Goal: Transaction & Acquisition: Purchase product/service

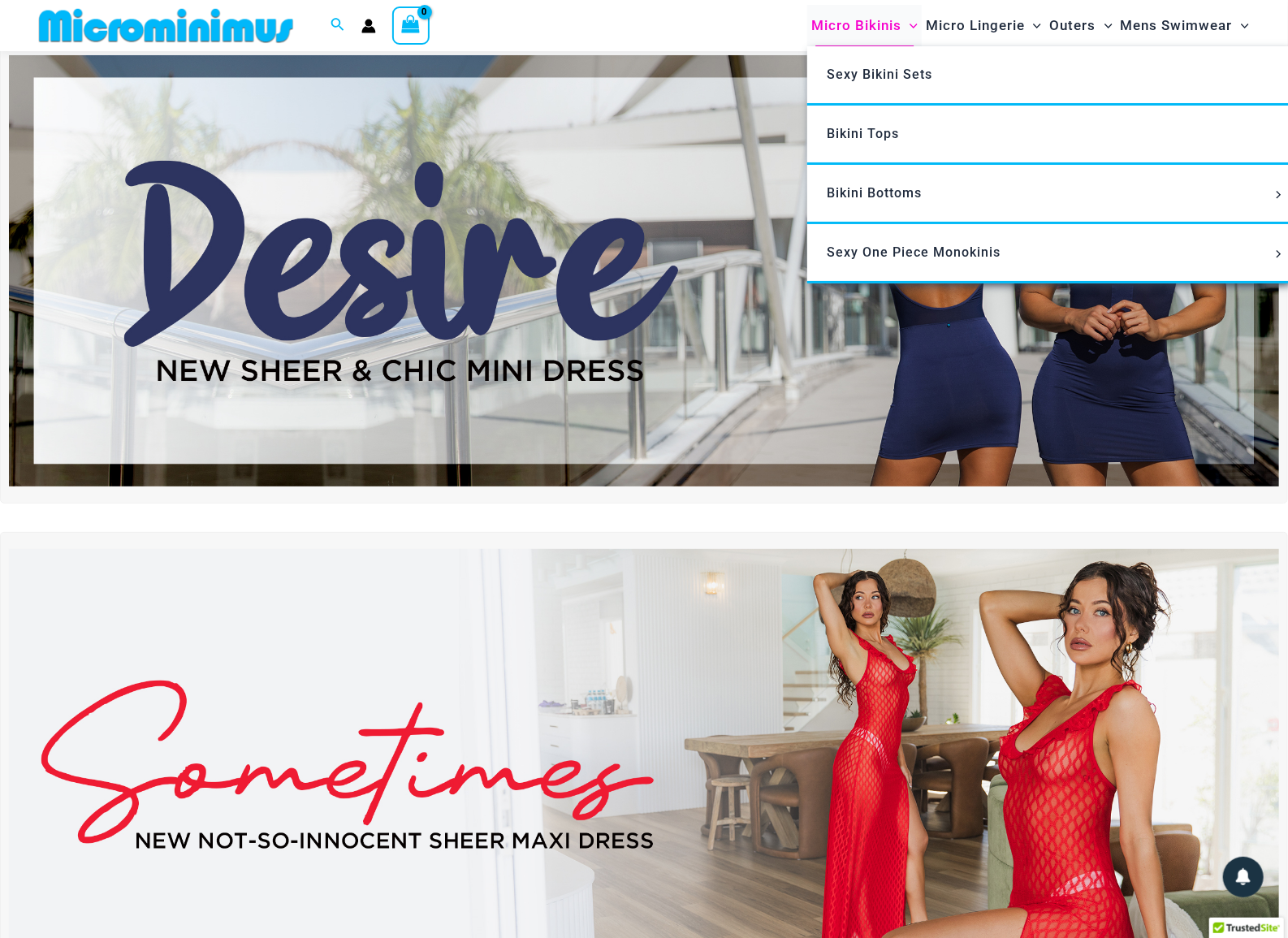
scroll to position [63, 0]
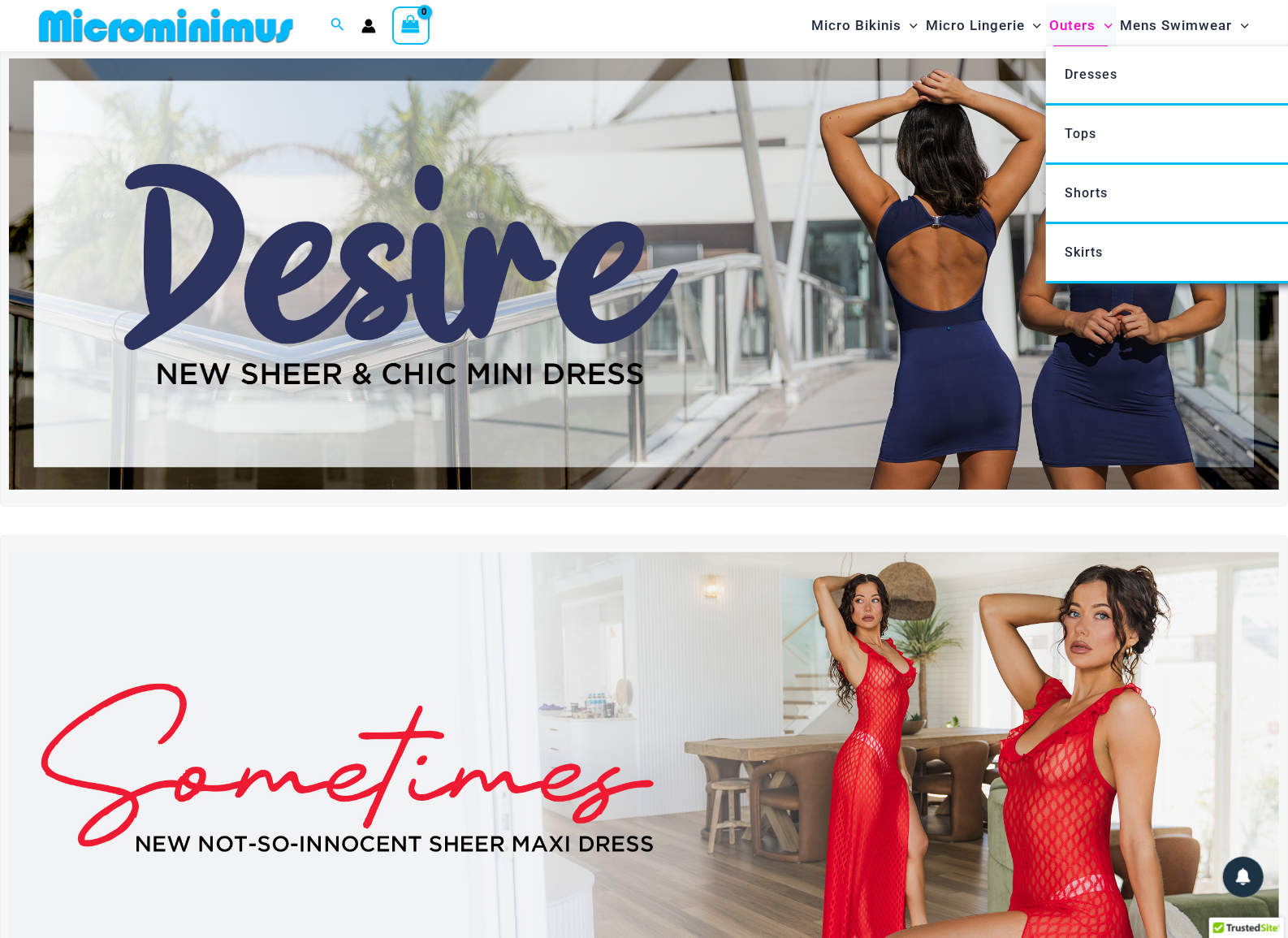
click at [1082, 26] on span "Outers" at bounding box center [1072, 26] width 46 height 42
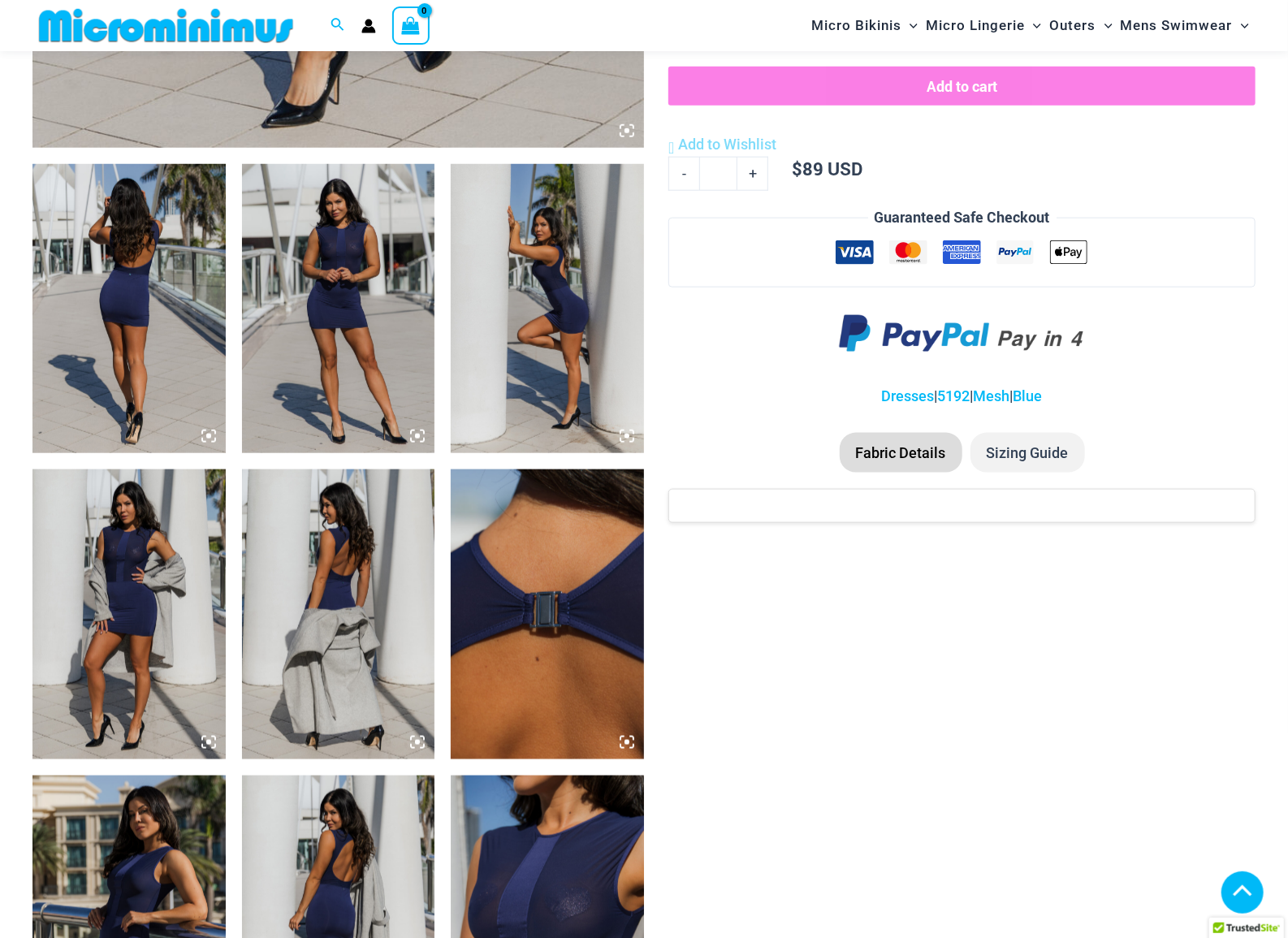
scroll to position [798, 0]
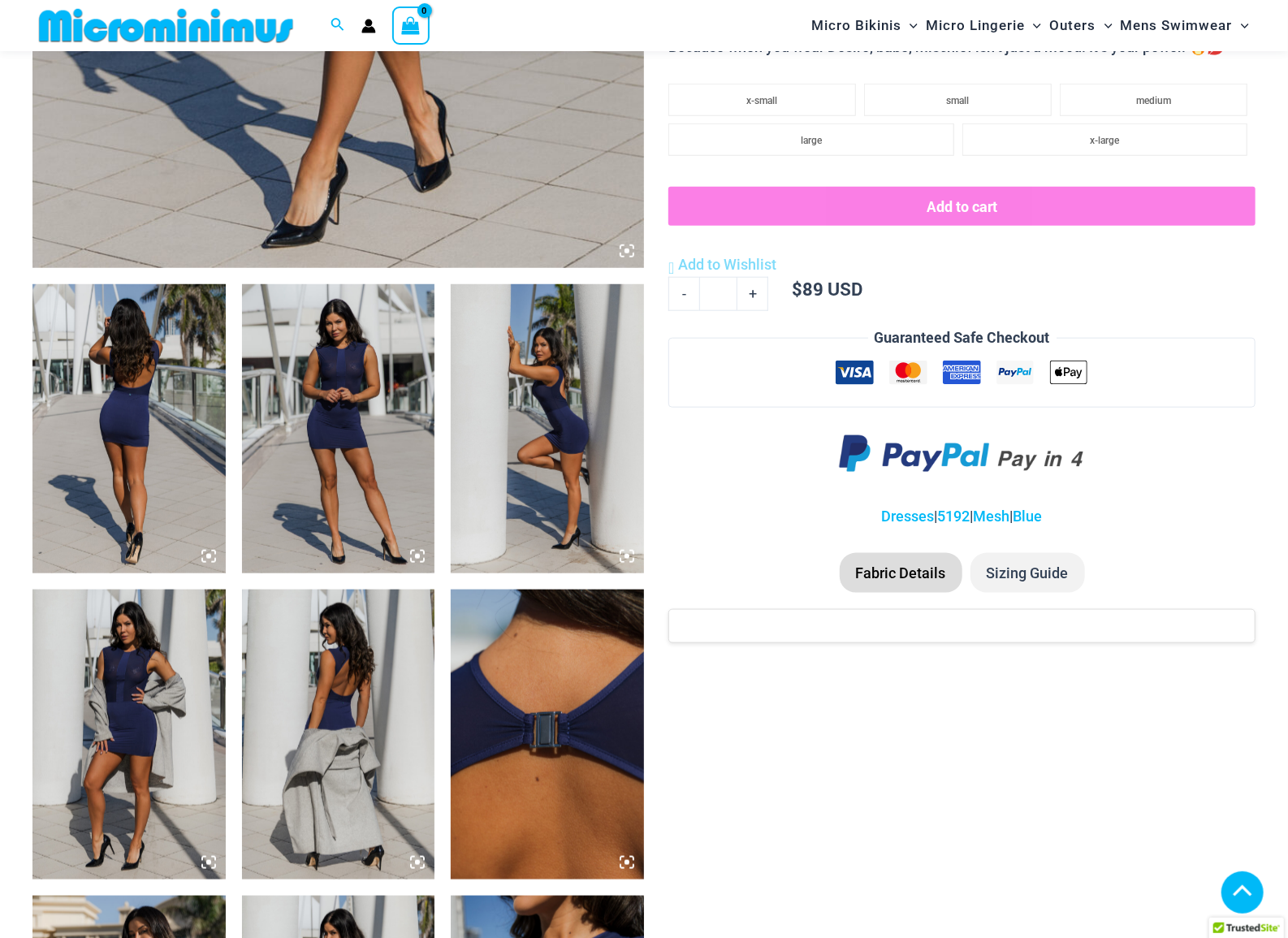
click at [140, 418] on img at bounding box center [129, 428] width 193 height 289
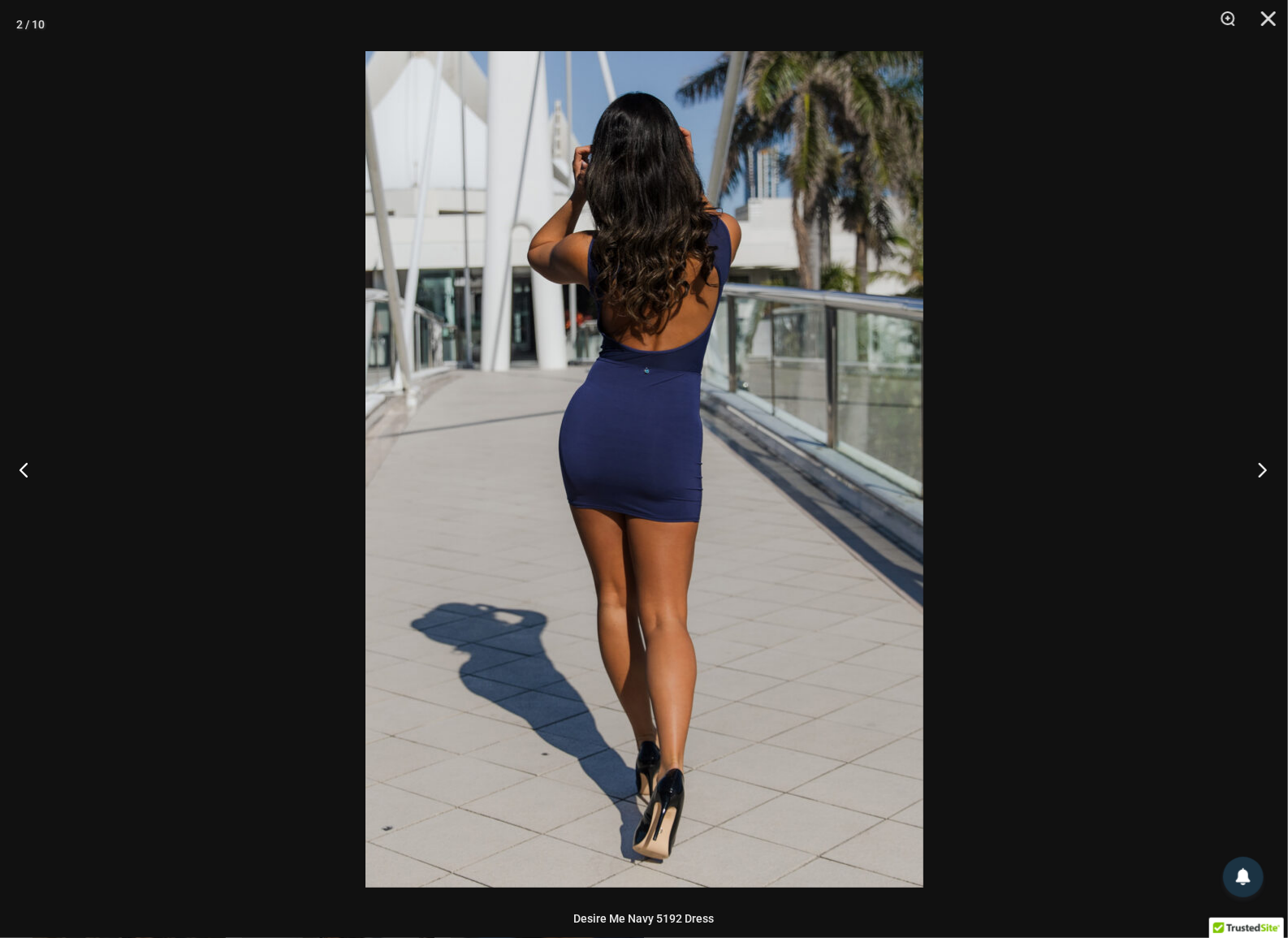
click at [1262, 479] on button "Next" at bounding box center [1257, 469] width 61 height 81
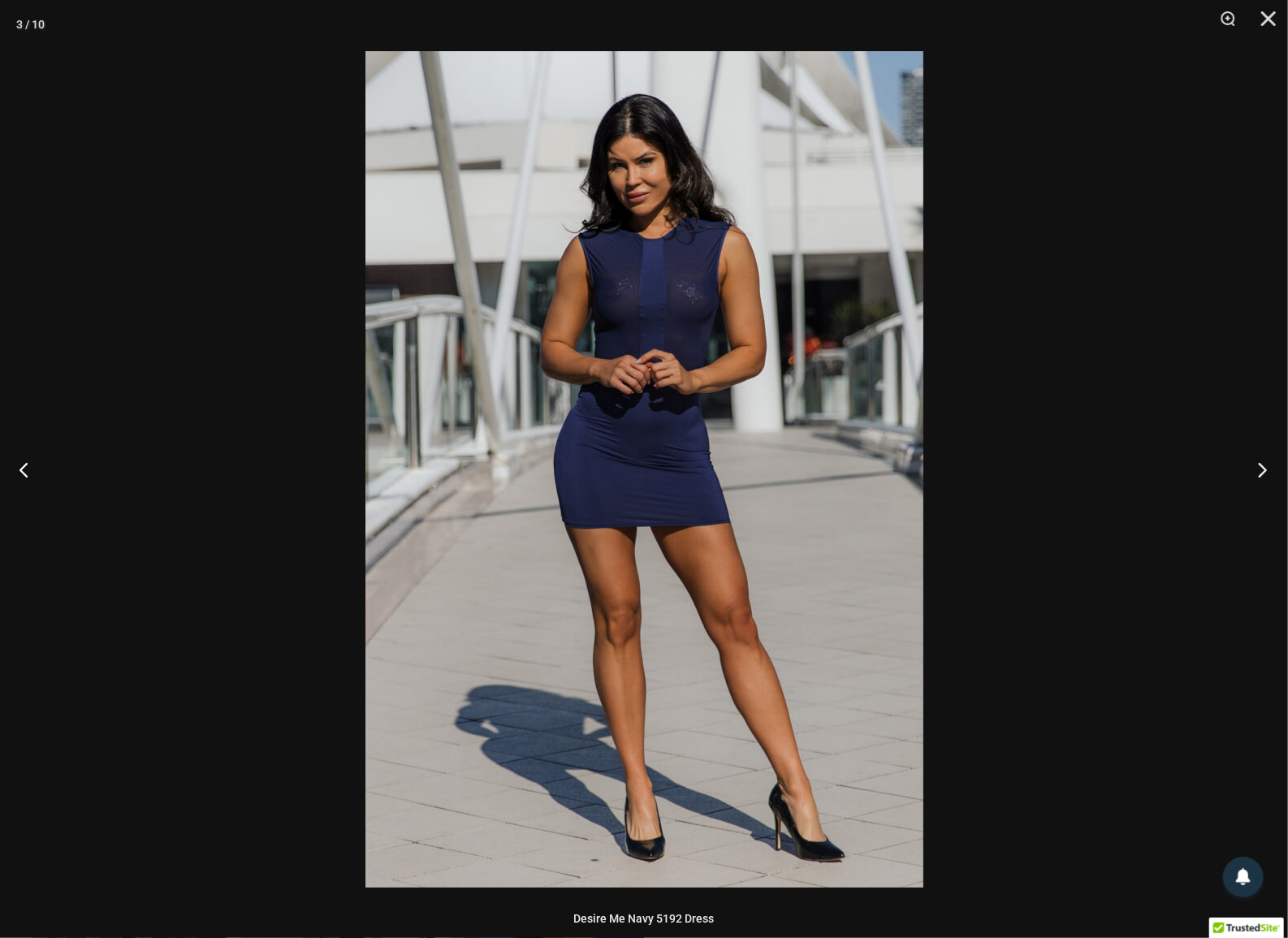
click at [1262, 479] on button "Next" at bounding box center [1257, 469] width 61 height 81
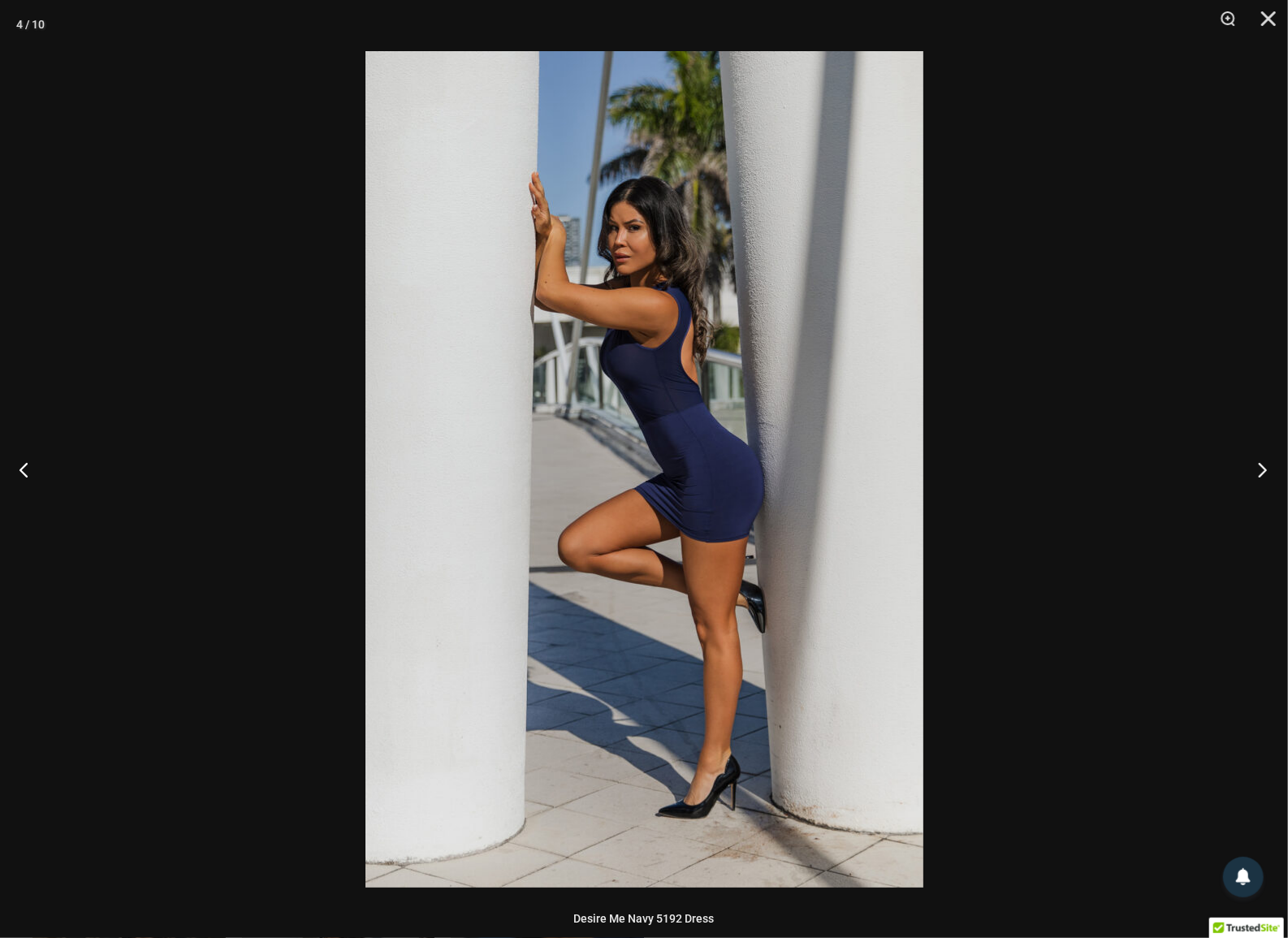
click at [1262, 479] on button "Next" at bounding box center [1257, 469] width 61 height 81
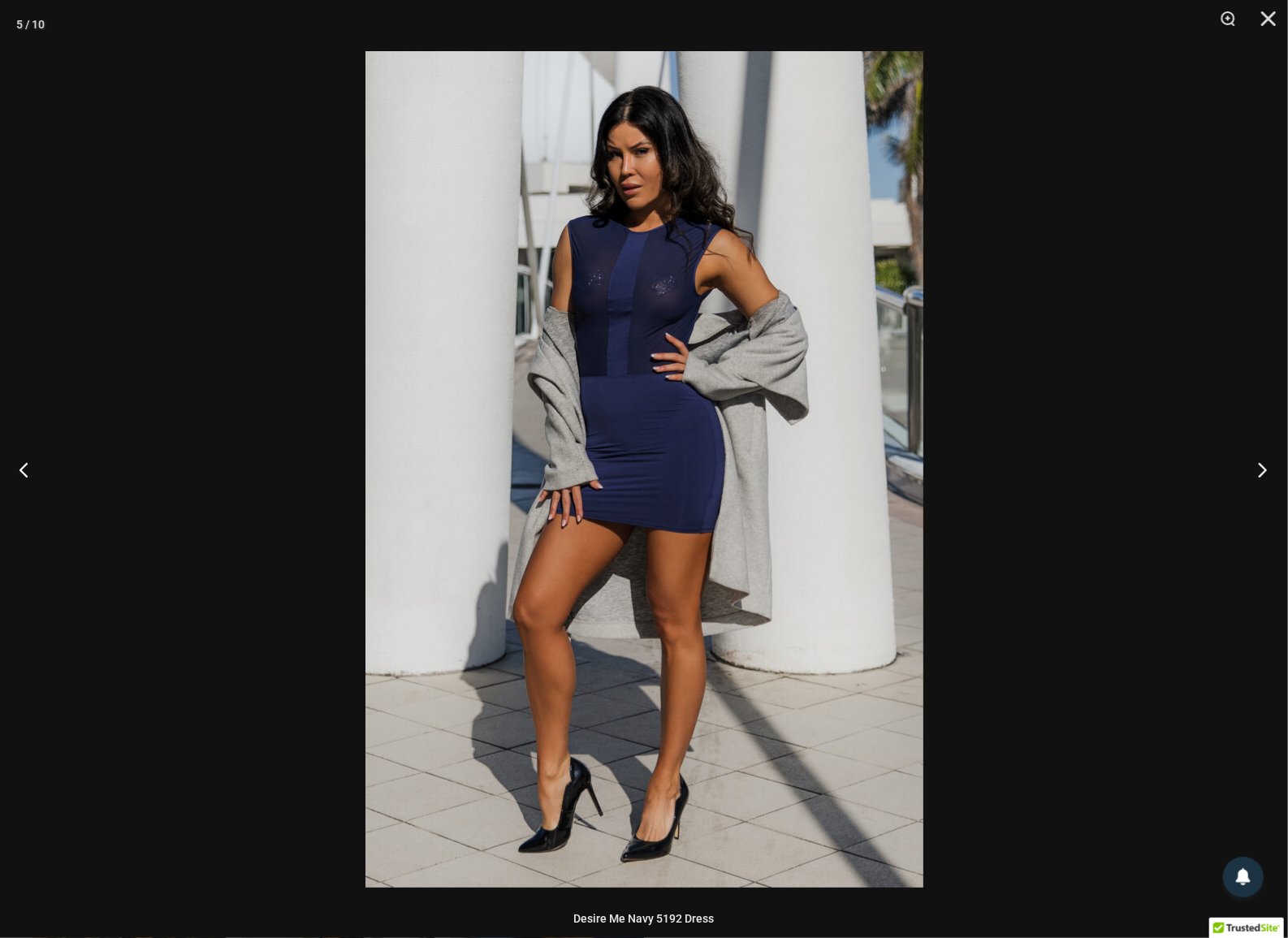
click at [1271, 463] on button "Next" at bounding box center [1257, 469] width 61 height 81
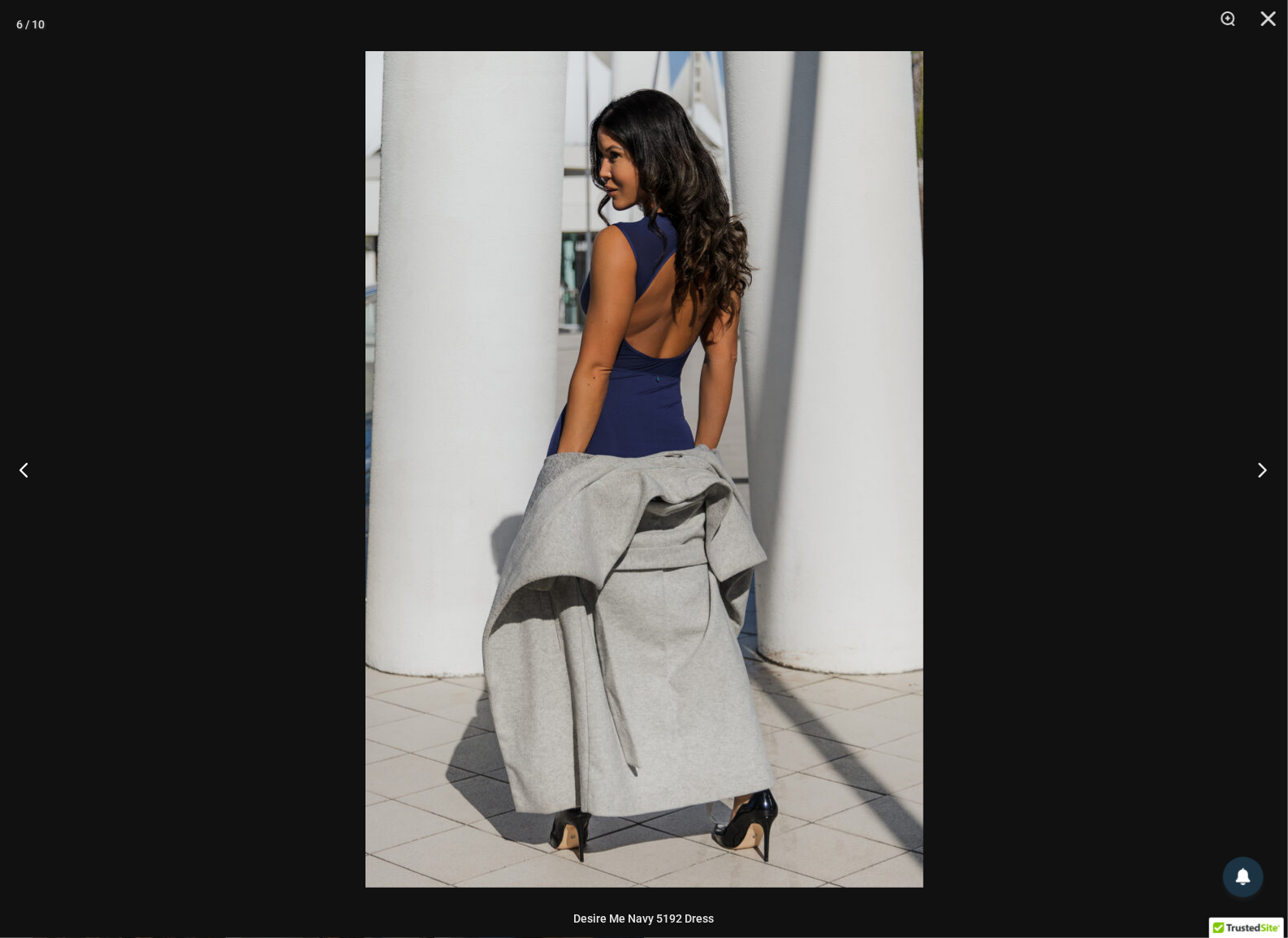
click at [1271, 463] on button "Next" at bounding box center [1257, 469] width 61 height 81
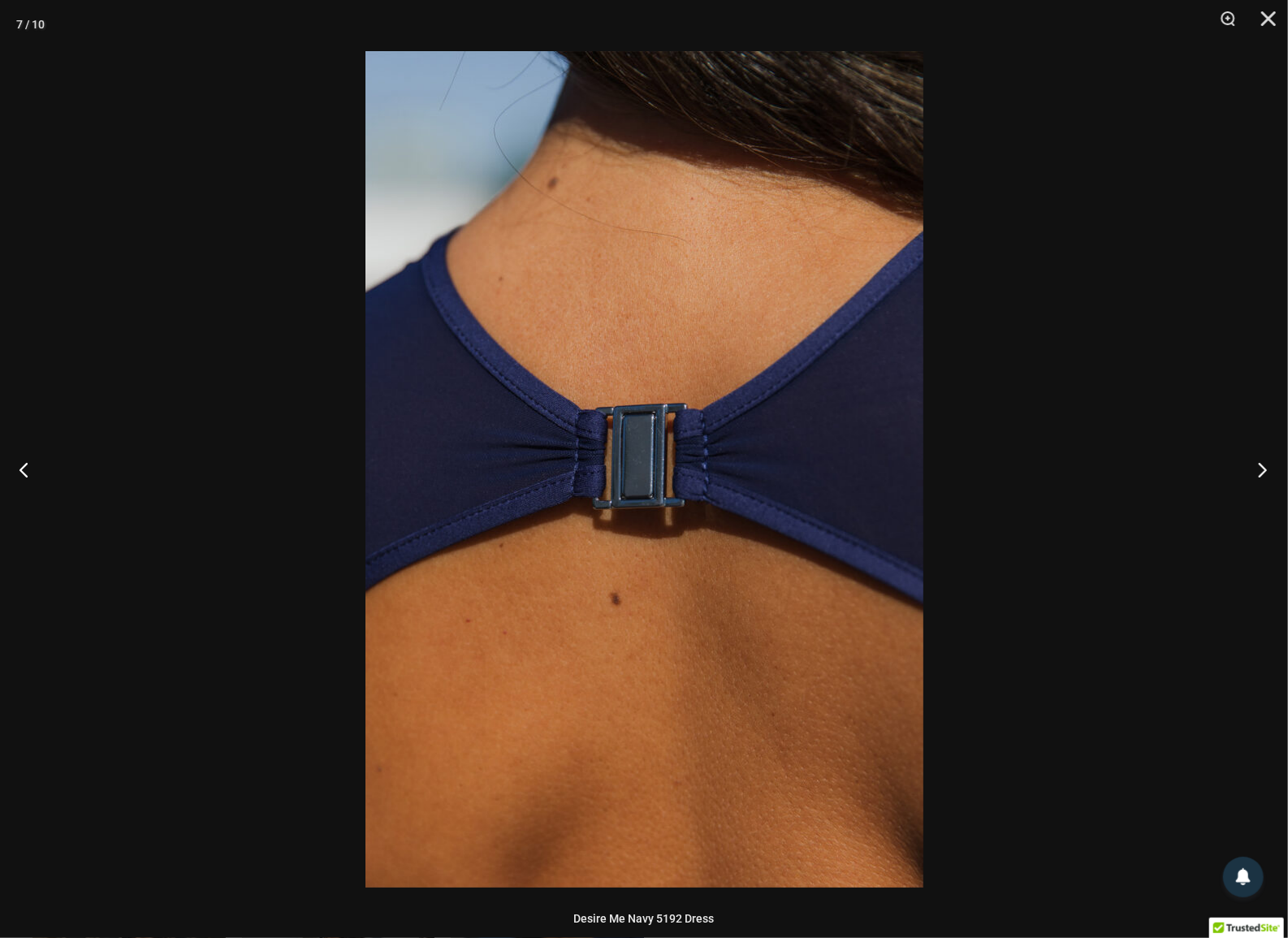
click at [1271, 463] on button "Next" at bounding box center [1257, 469] width 61 height 81
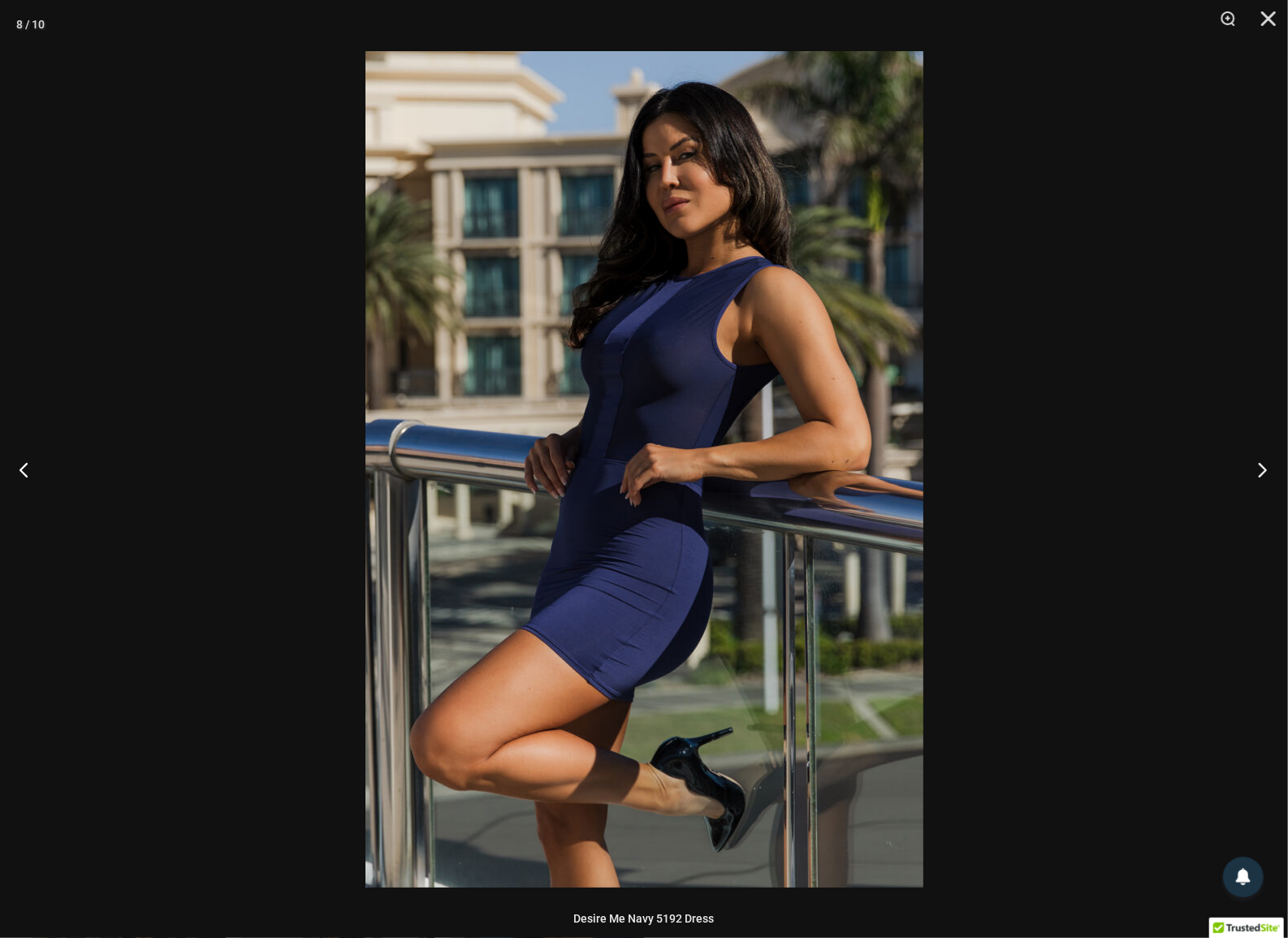
click at [1271, 463] on button "Next" at bounding box center [1257, 469] width 61 height 81
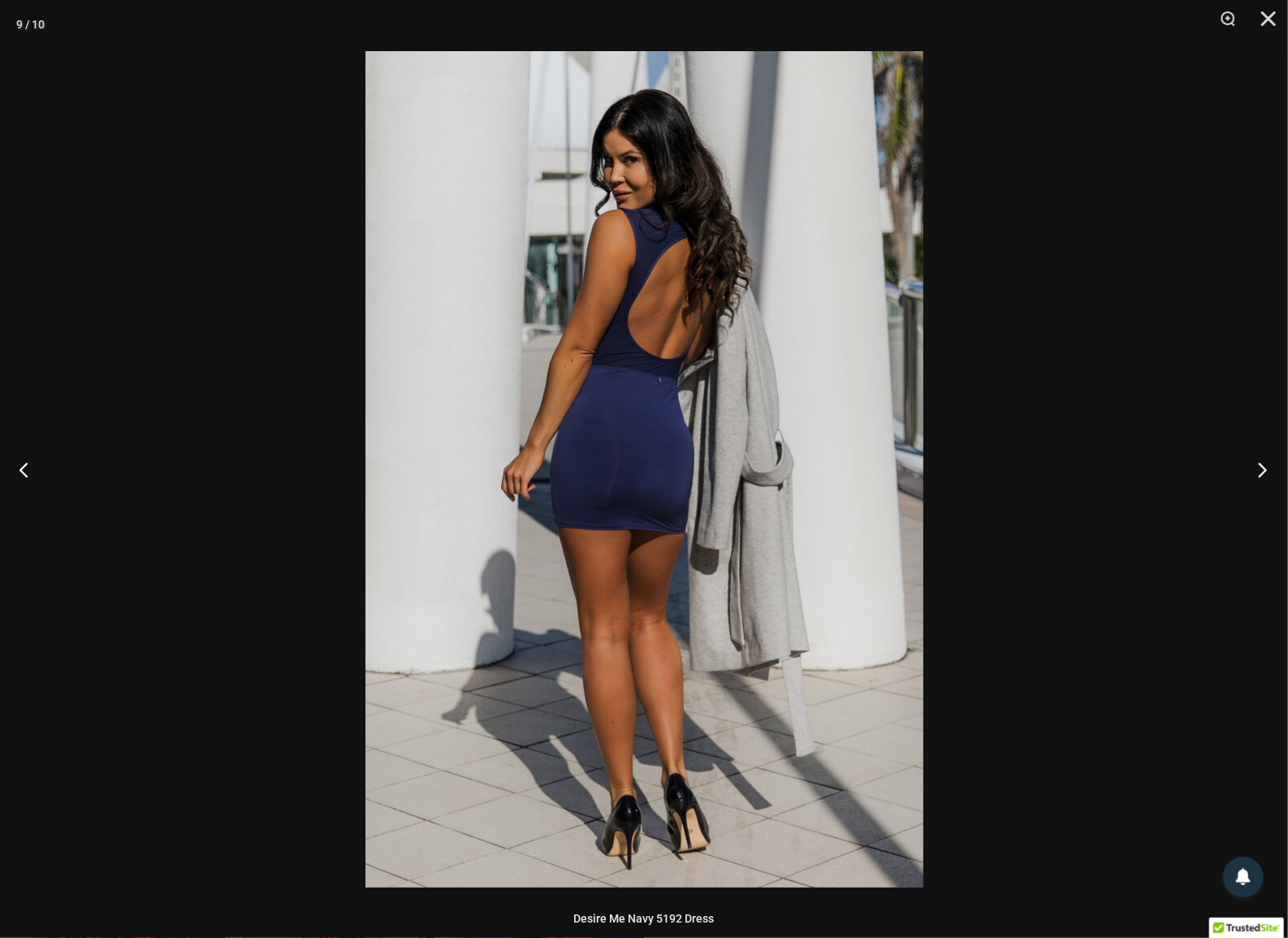
click at [1258, 455] on button "Next" at bounding box center [1257, 469] width 61 height 81
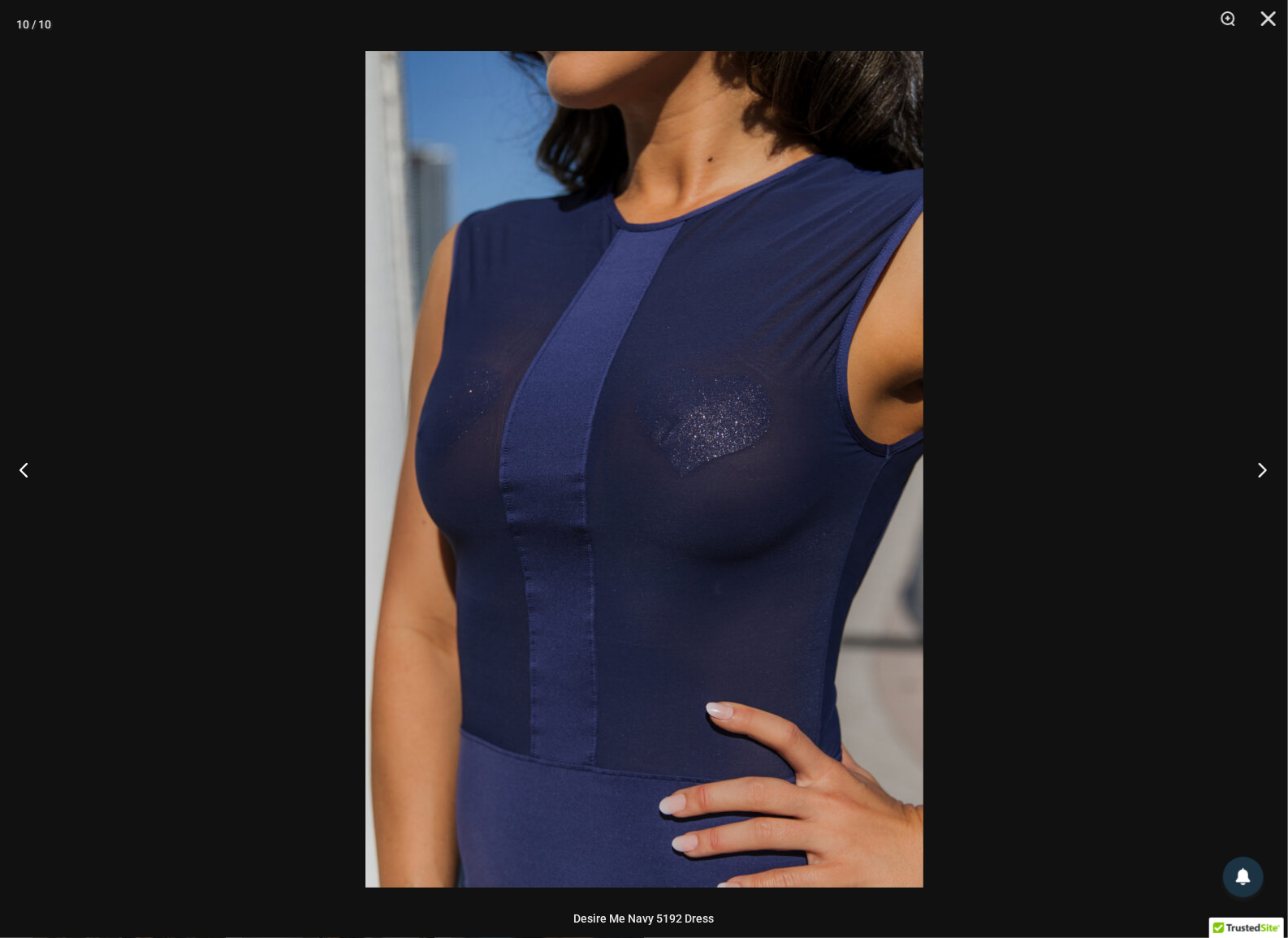
click at [1258, 455] on button "Next" at bounding box center [1257, 469] width 61 height 81
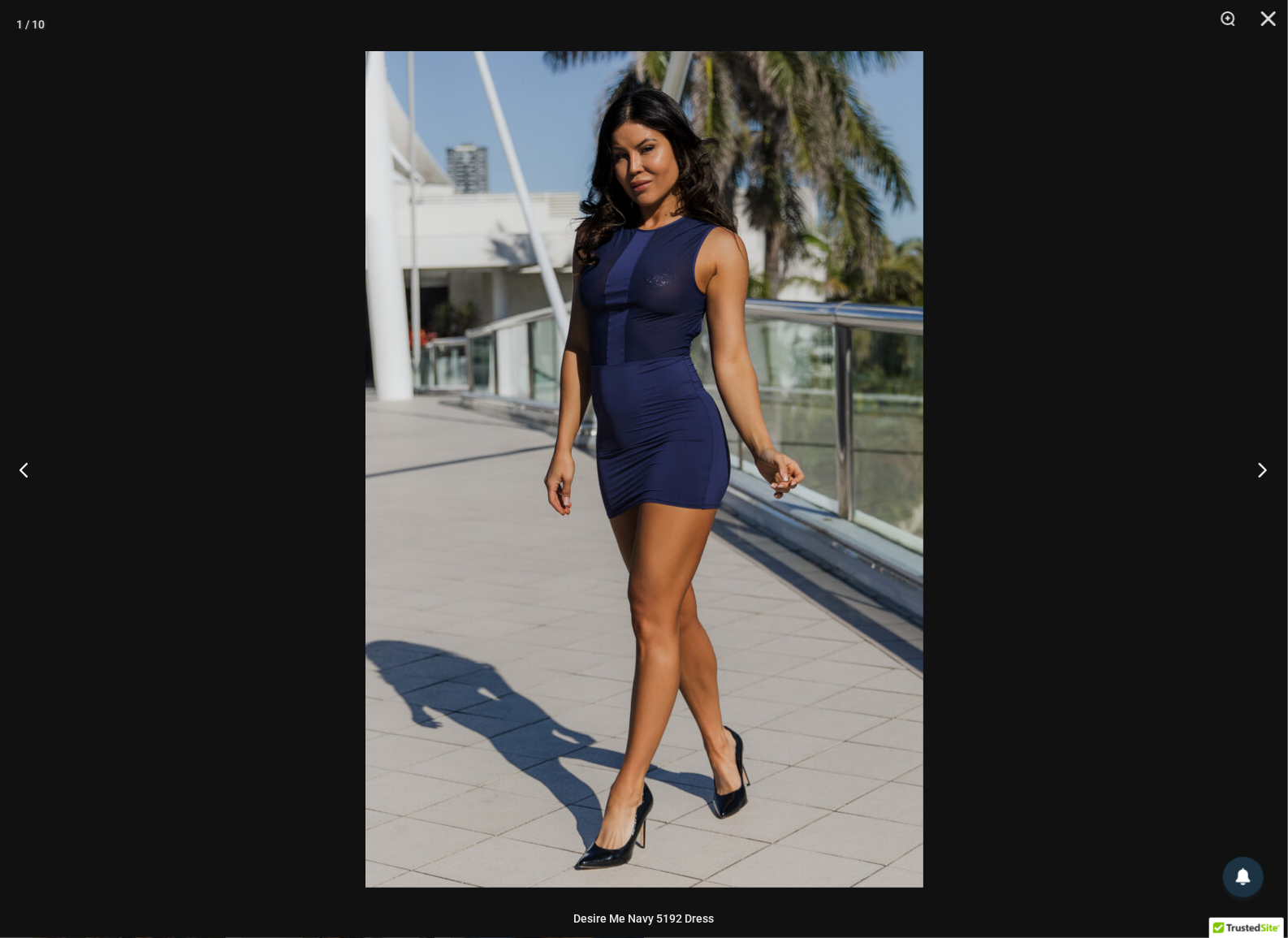
click at [1258, 455] on button "Next" at bounding box center [1257, 469] width 61 height 81
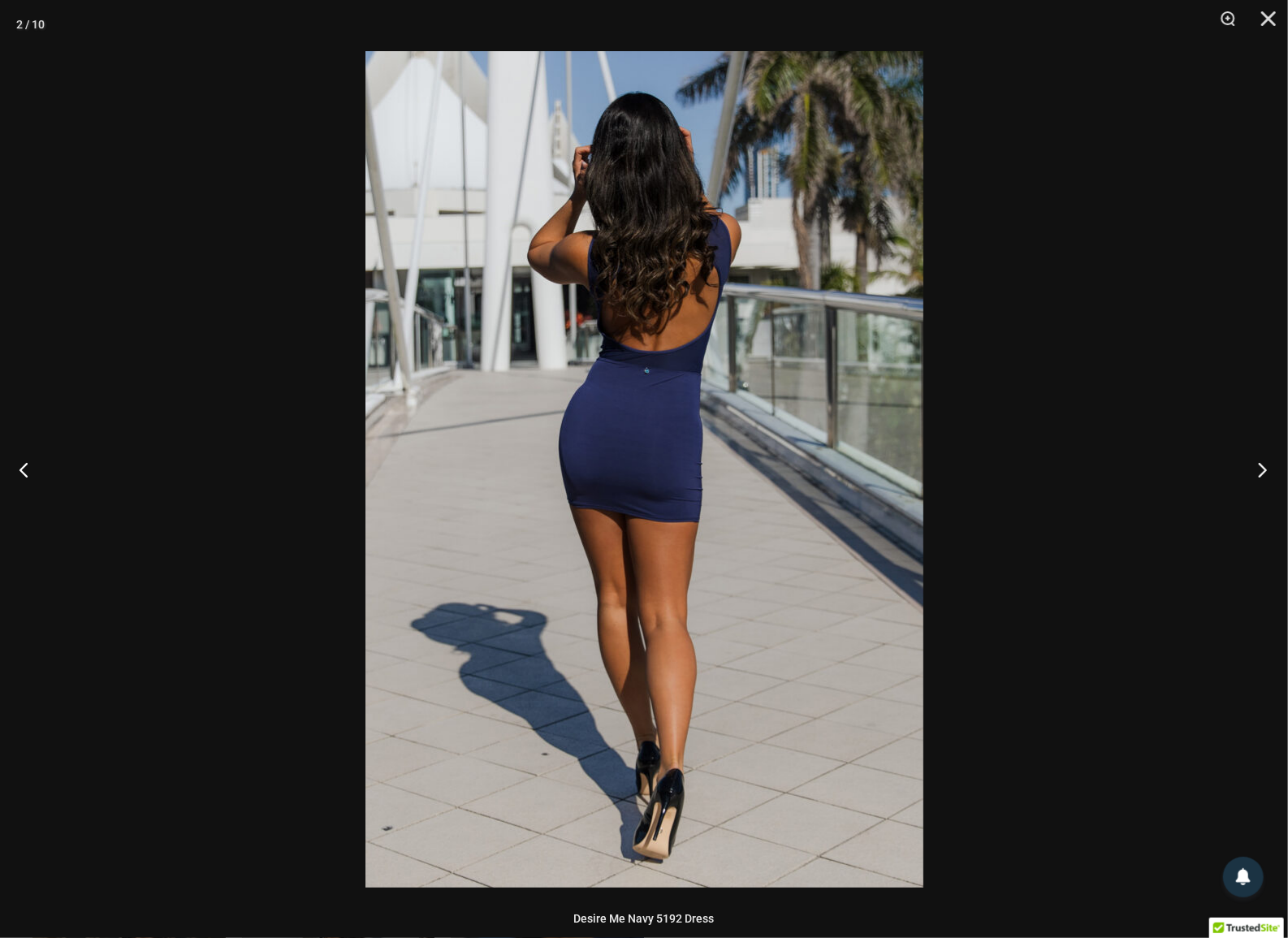
click at [1258, 455] on button "Next" at bounding box center [1257, 469] width 61 height 81
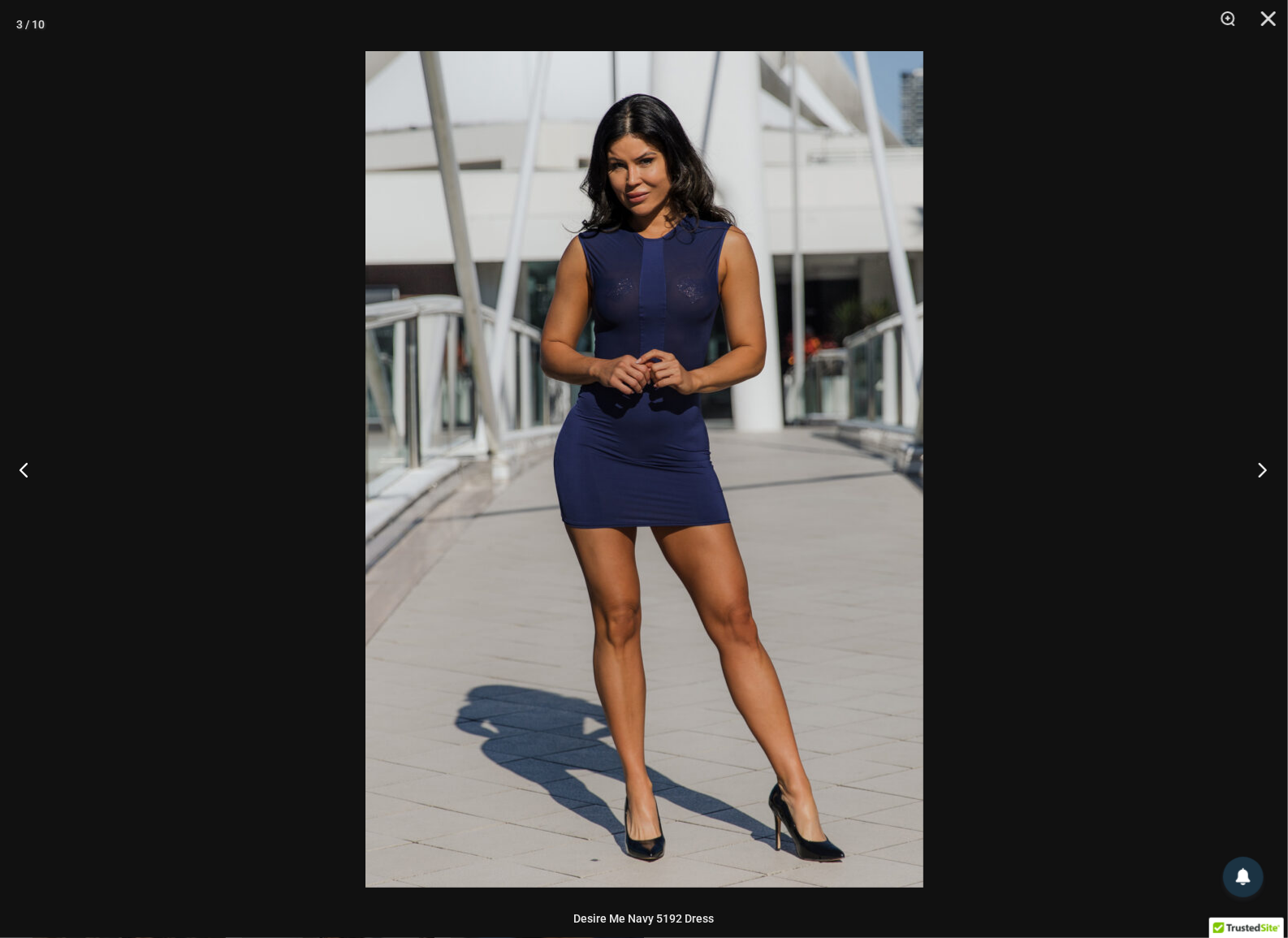
click at [1258, 455] on button "Next" at bounding box center [1257, 469] width 61 height 81
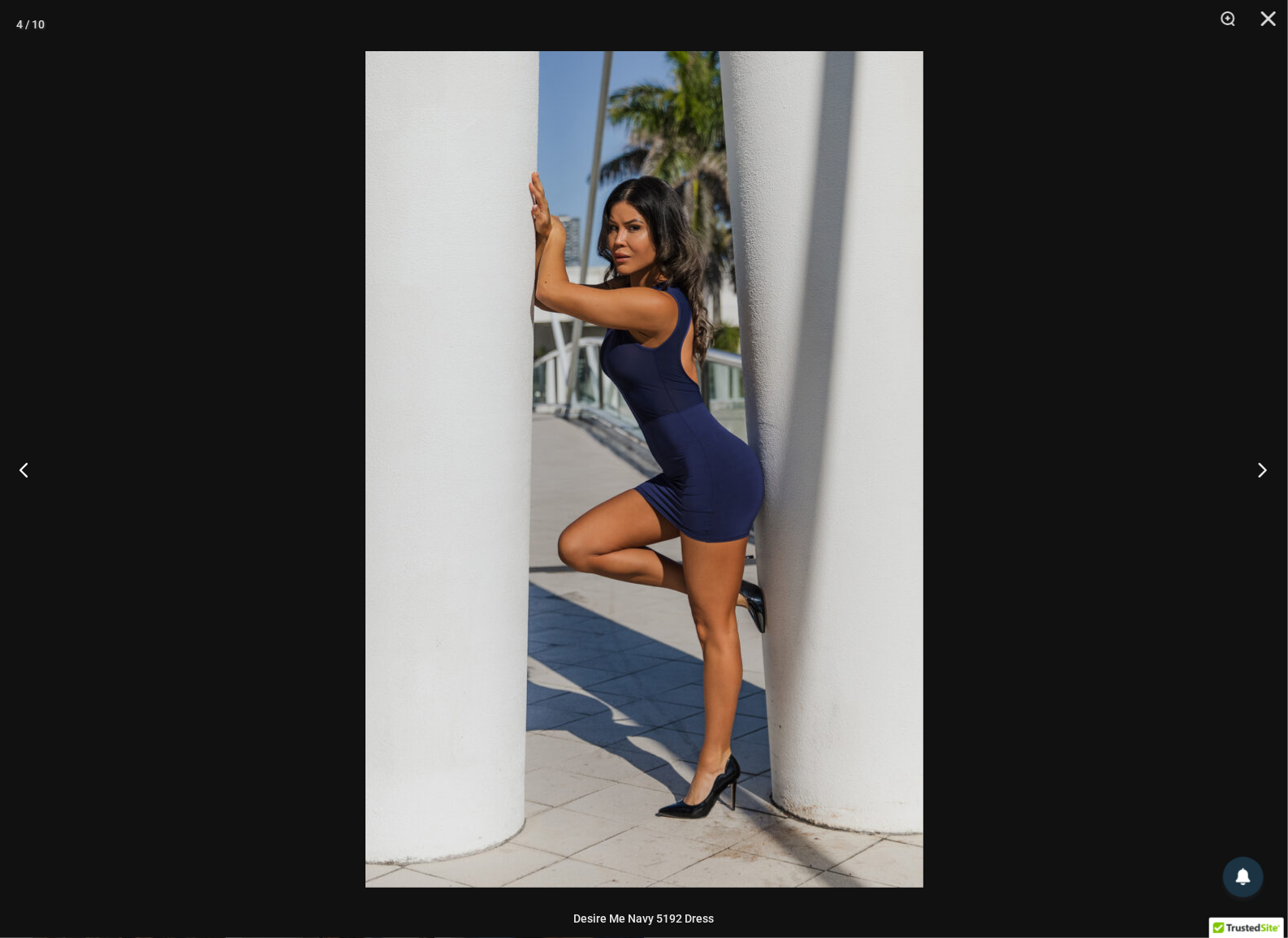
click at [1258, 455] on button "Next" at bounding box center [1257, 469] width 61 height 81
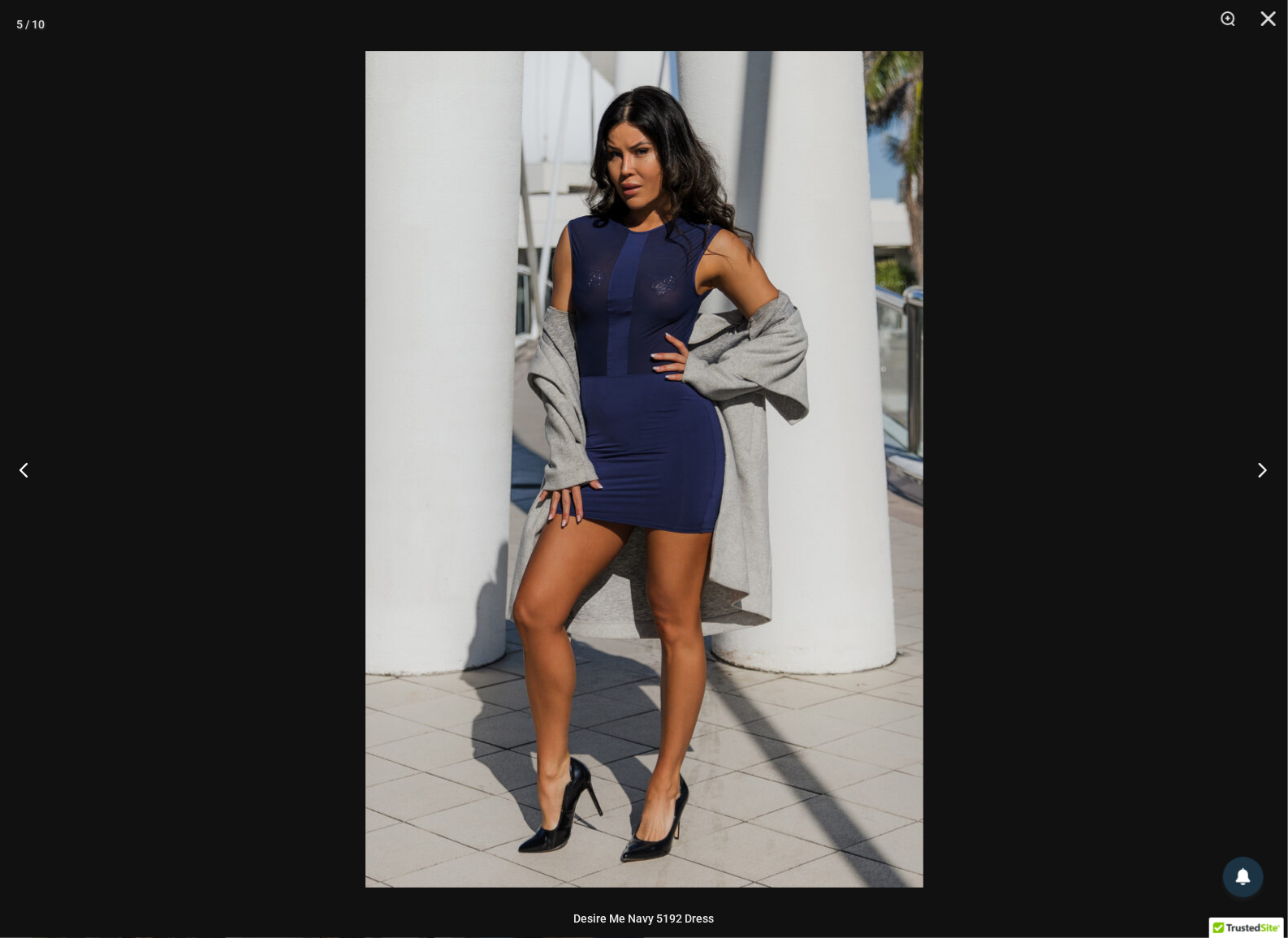
click at [1258, 455] on button "Next" at bounding box center [1257, 469] width 61 height 81
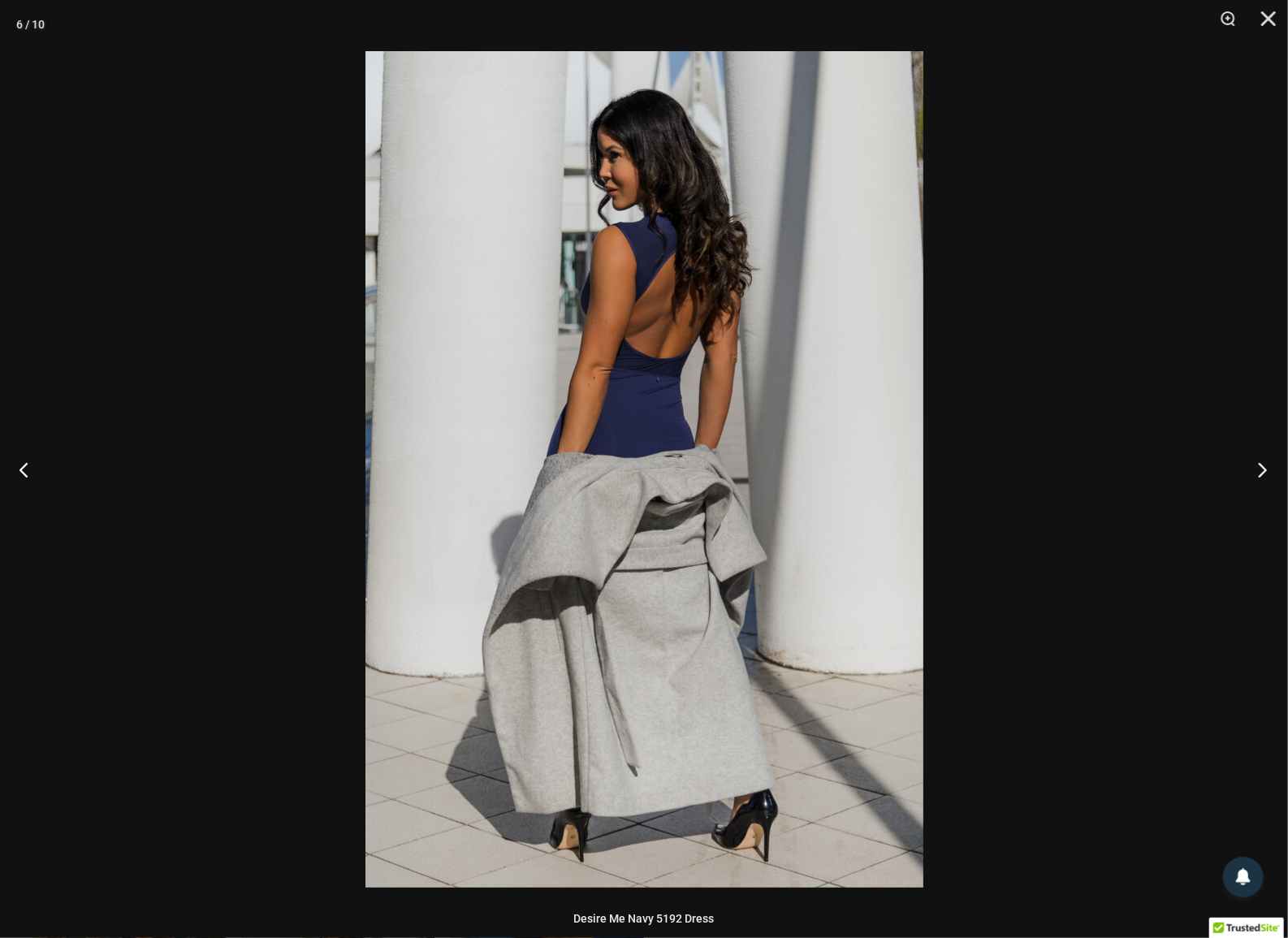
click at [1258, 455] on button "Next" at bounding box center [1257, 469] width 61 height 81
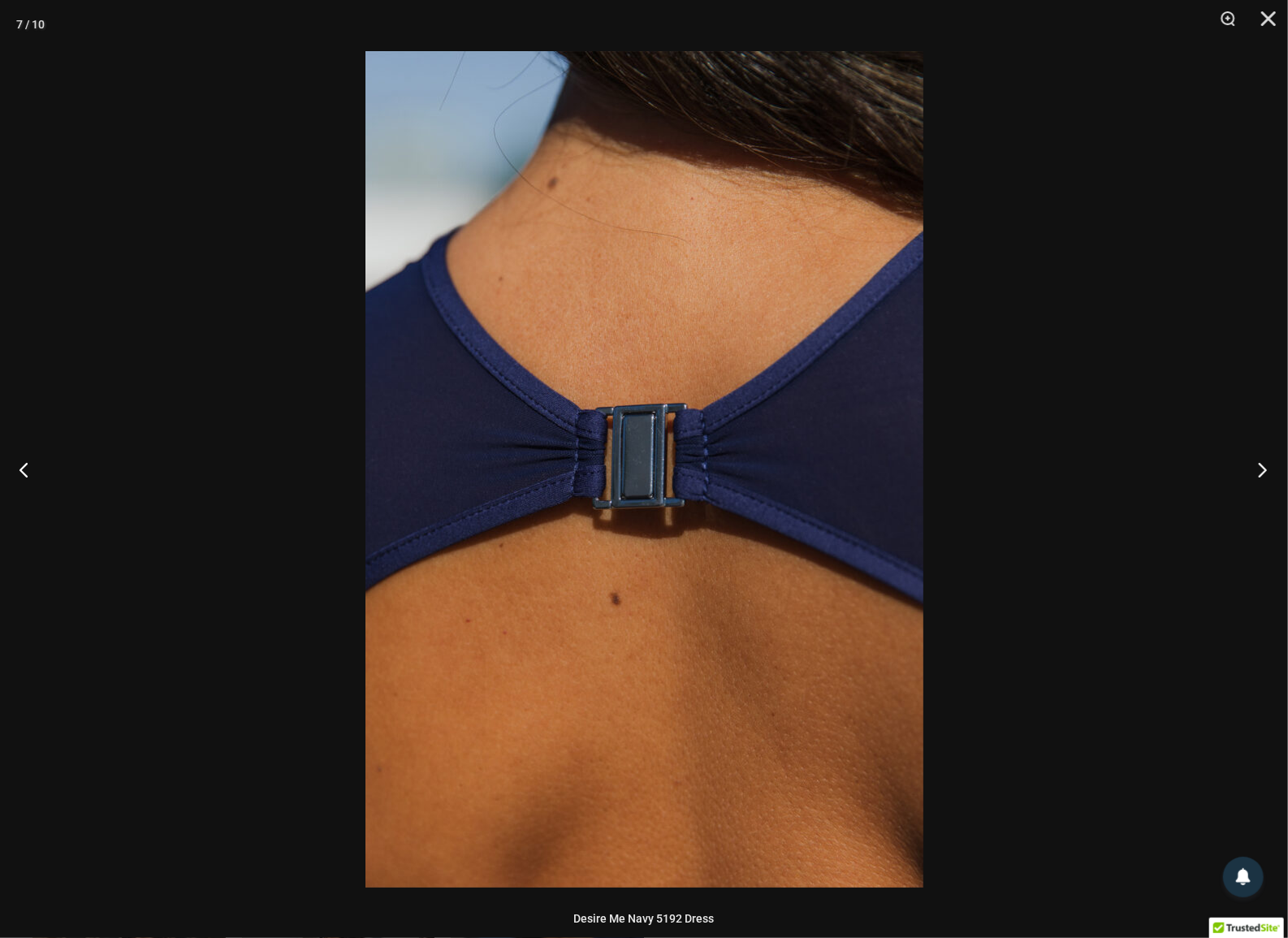
click at [1258, 455] on button "Next" at bounding box center [1257, 469] width 61 height 81
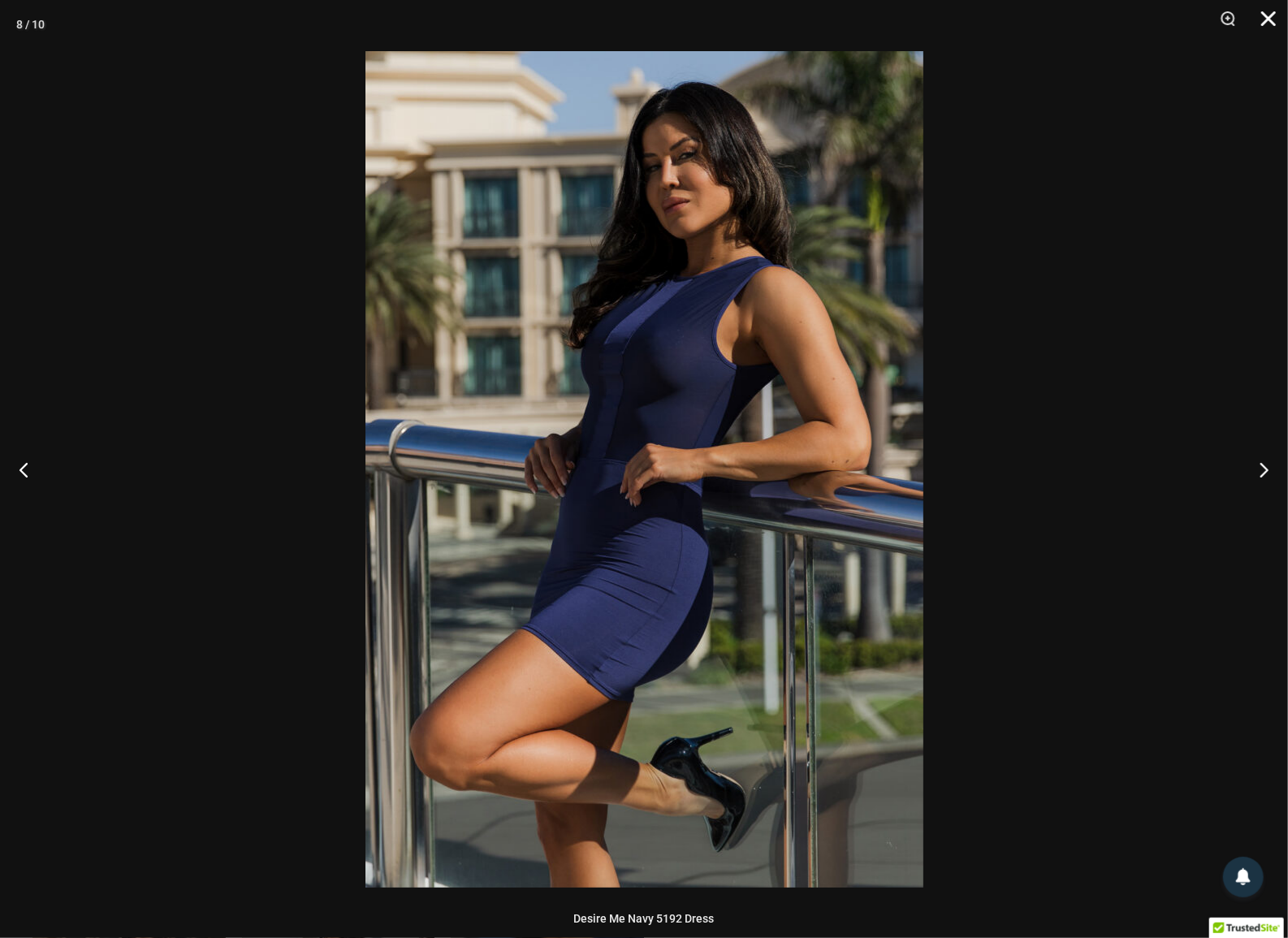
click at [1262, 21] on button "Close" at bounding box center [1262, 24] width 41 height 48
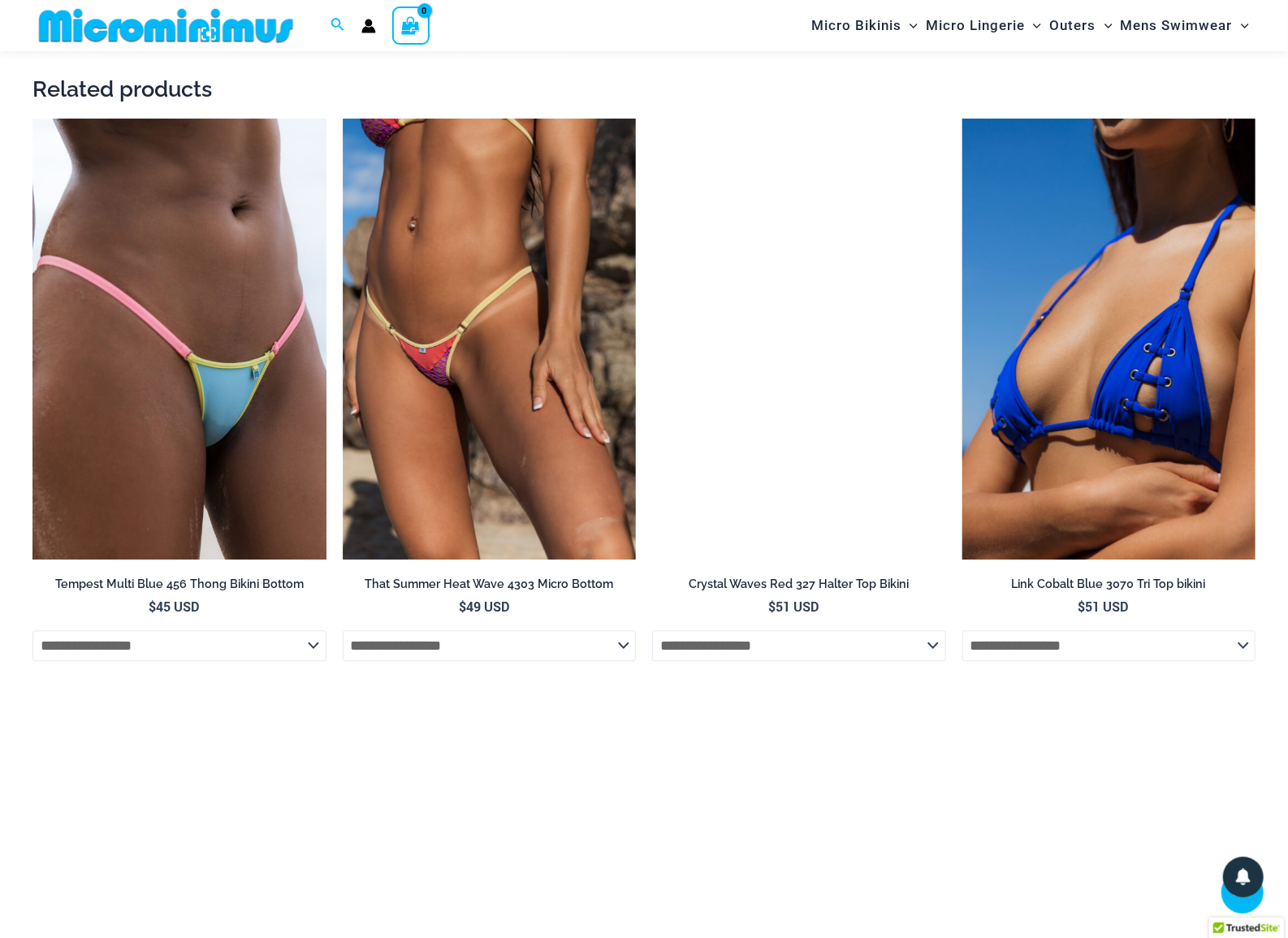
scroll to position [1905, 0]
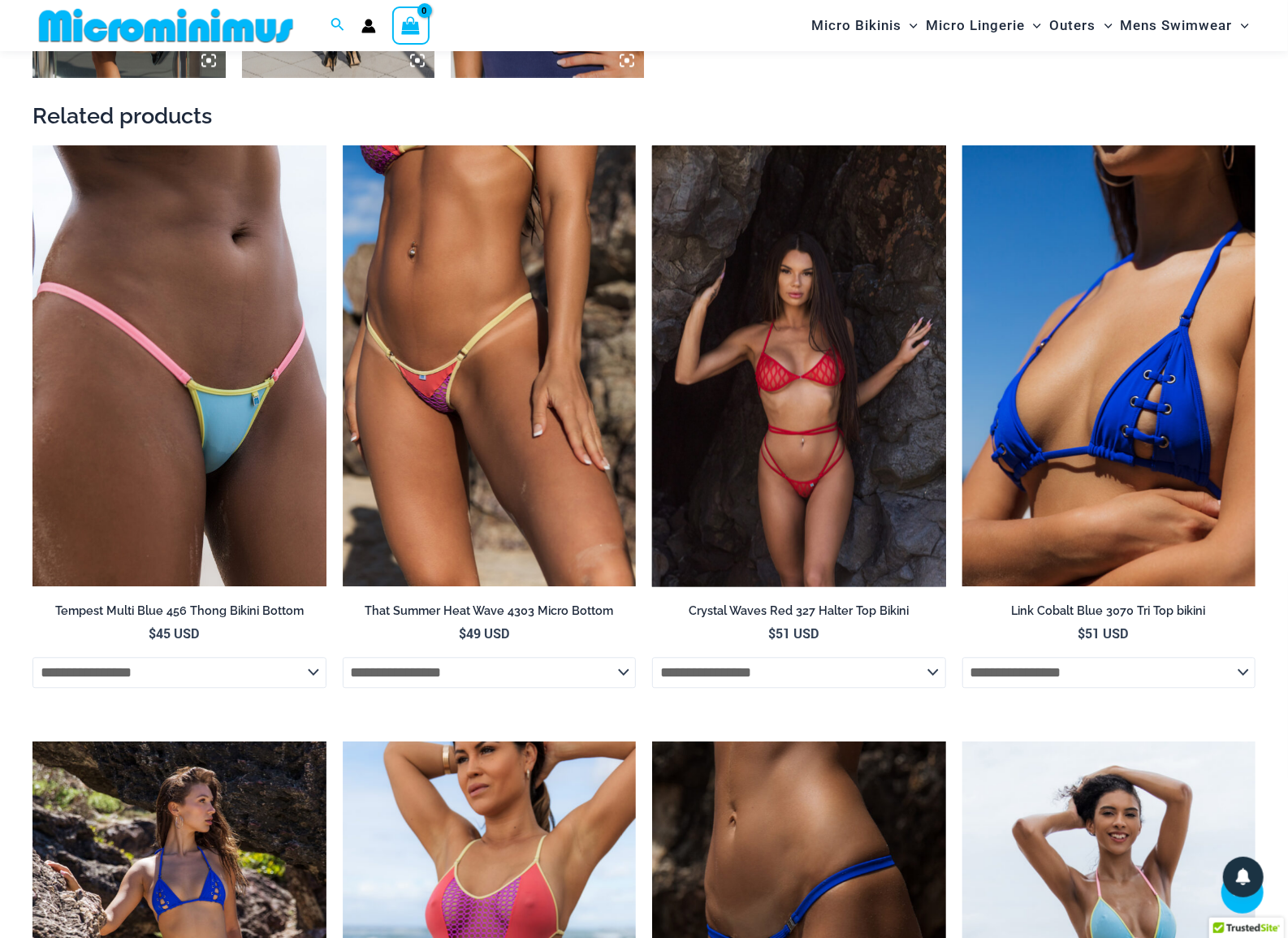
click at [783, 359] on img at bounding box center [799, 365] width 294 height 440
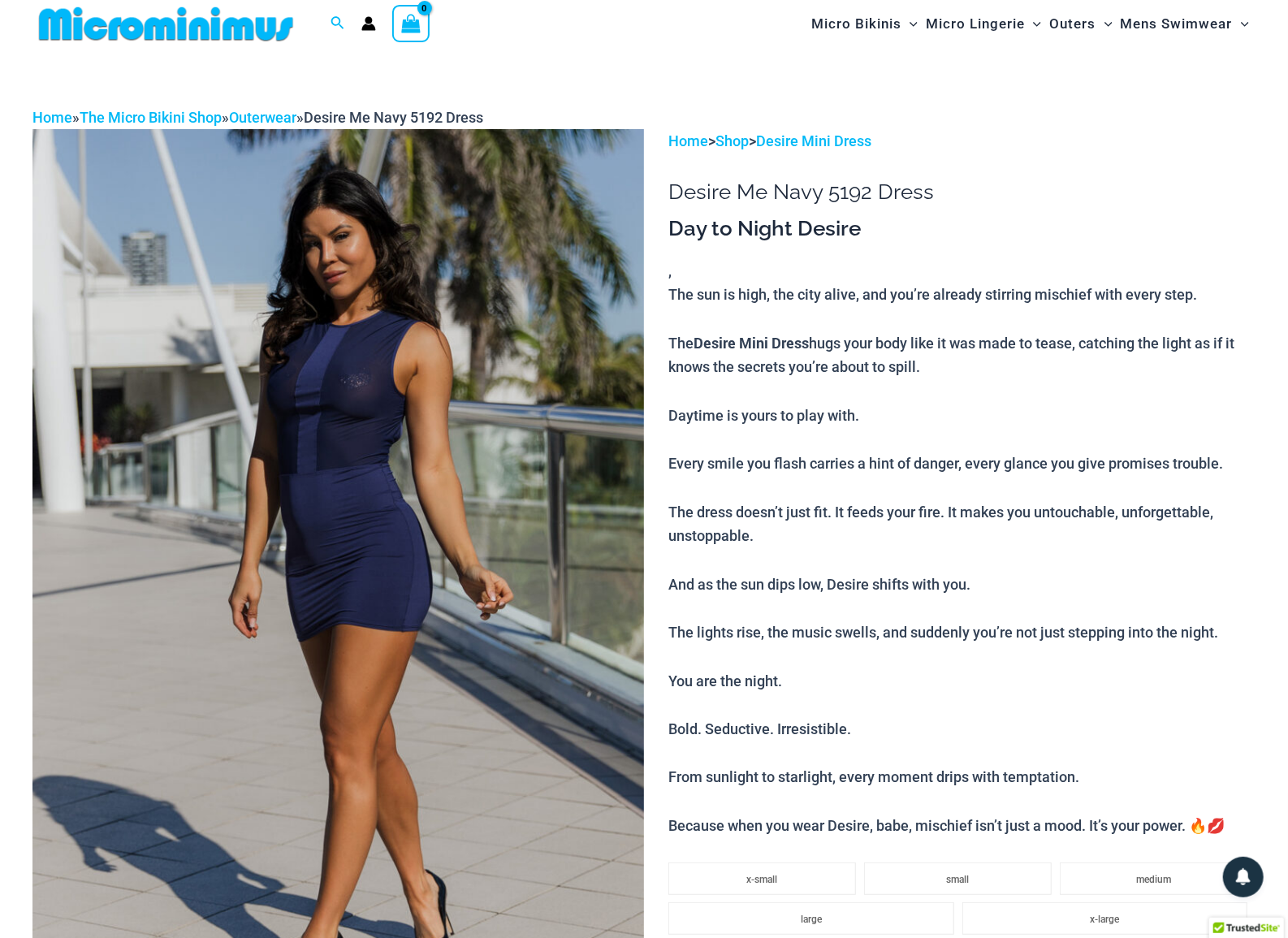
scroll to position [0, 0]
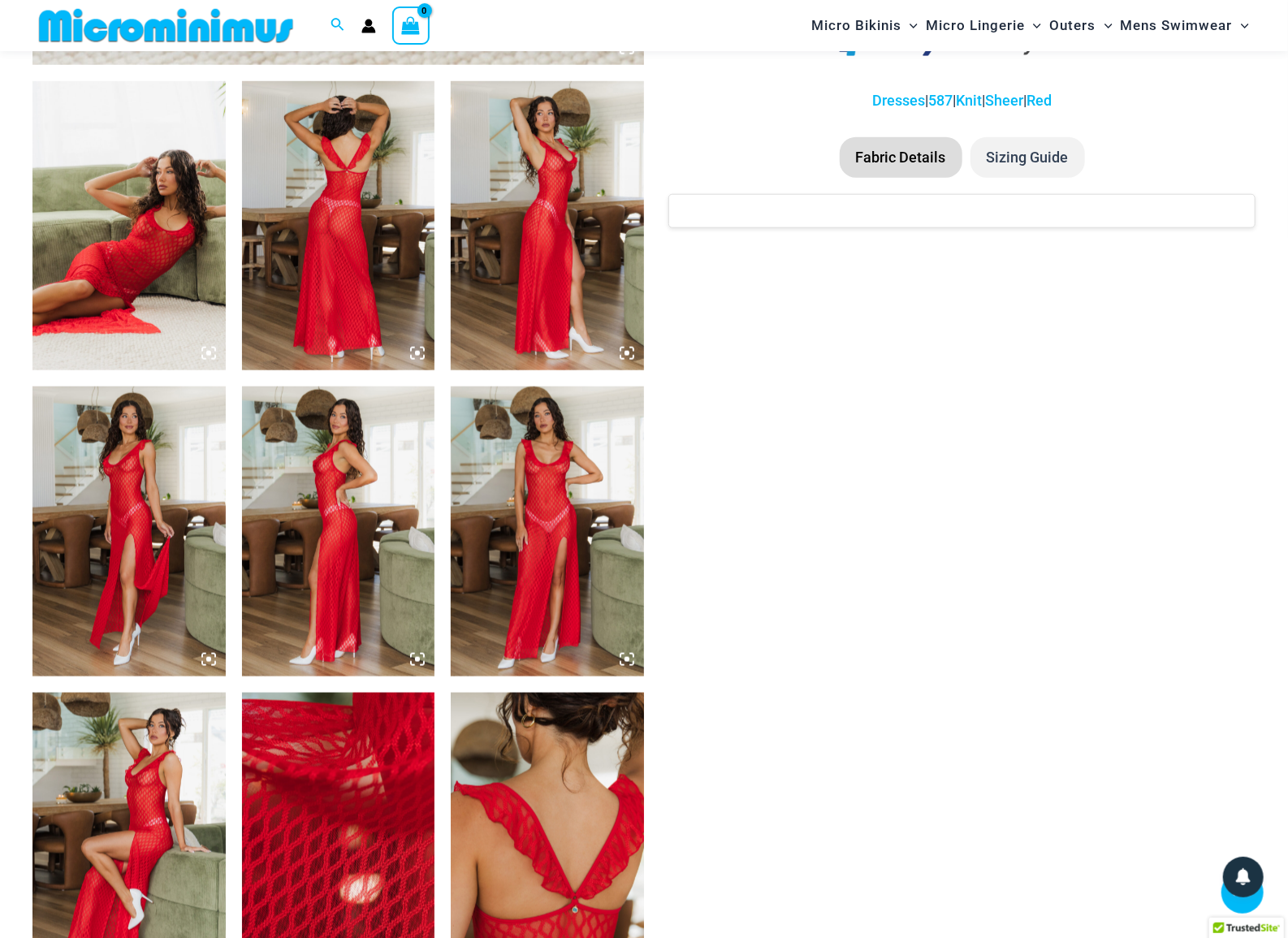
scroll to position [1020, 0]
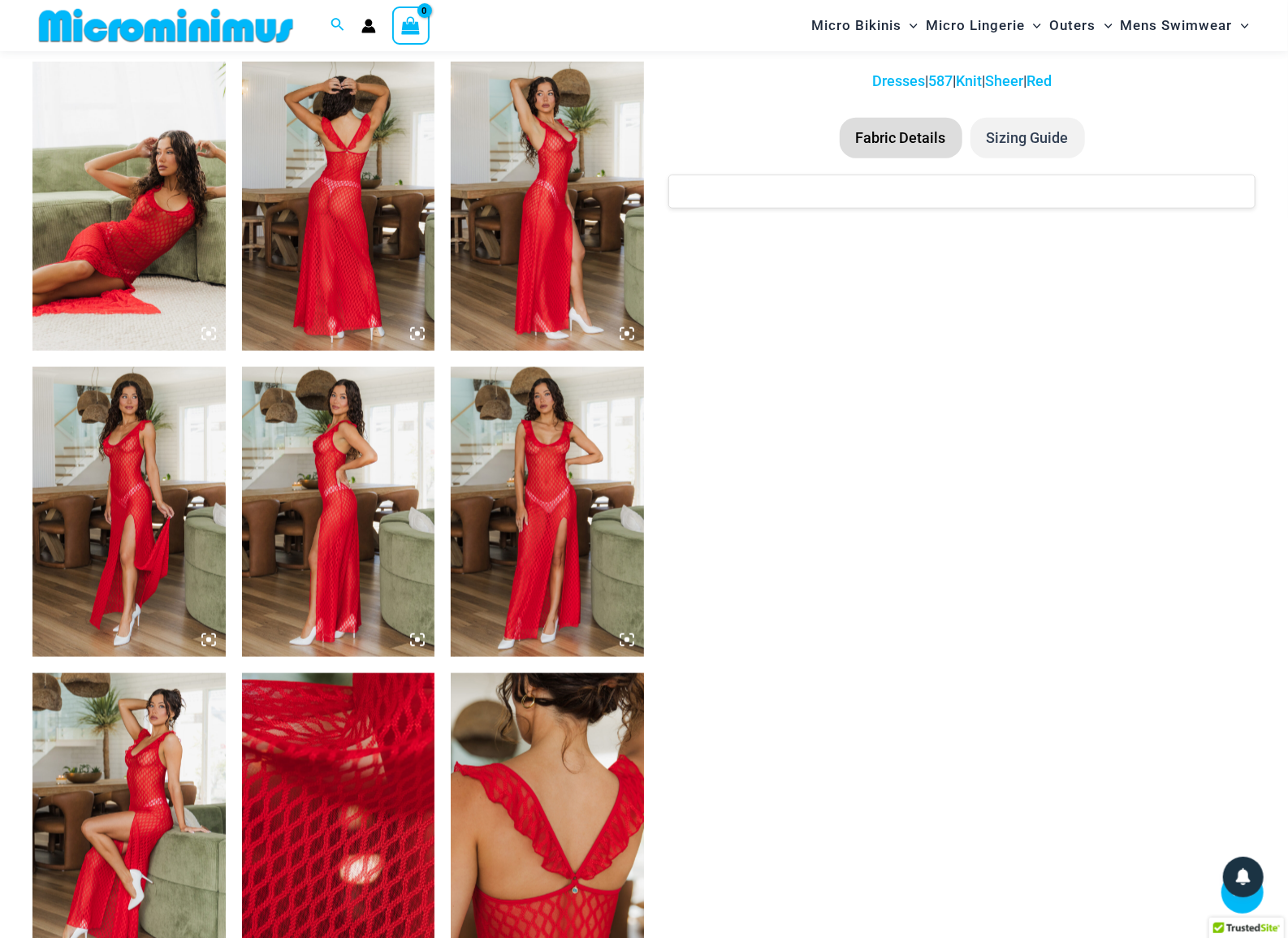
click at [194, 198] on img at bounding box center [129, 206] width 193 height 289
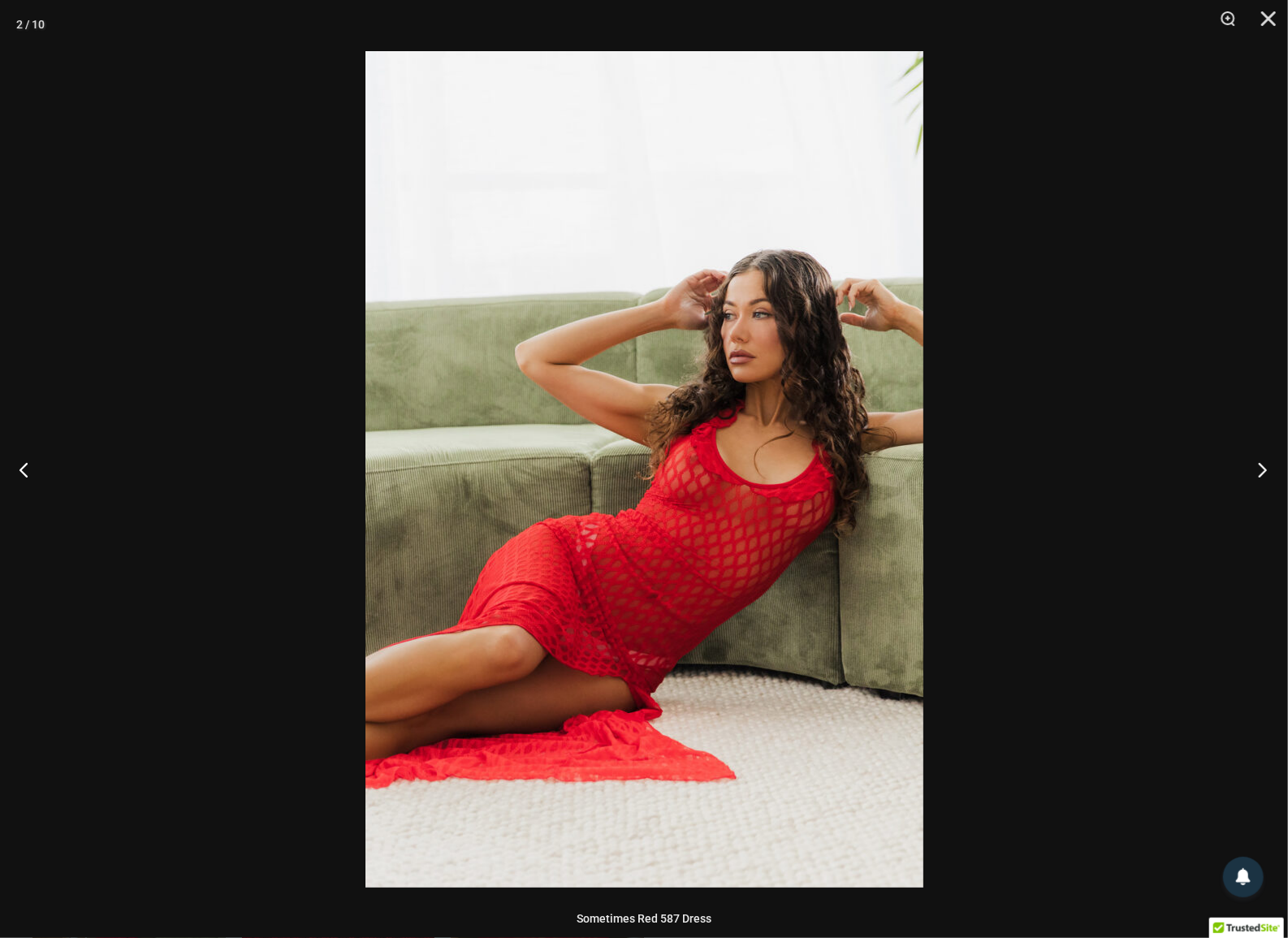
click at [1270, 479] on button "Next" at bounding box center [1257, 469] width 61 height 81
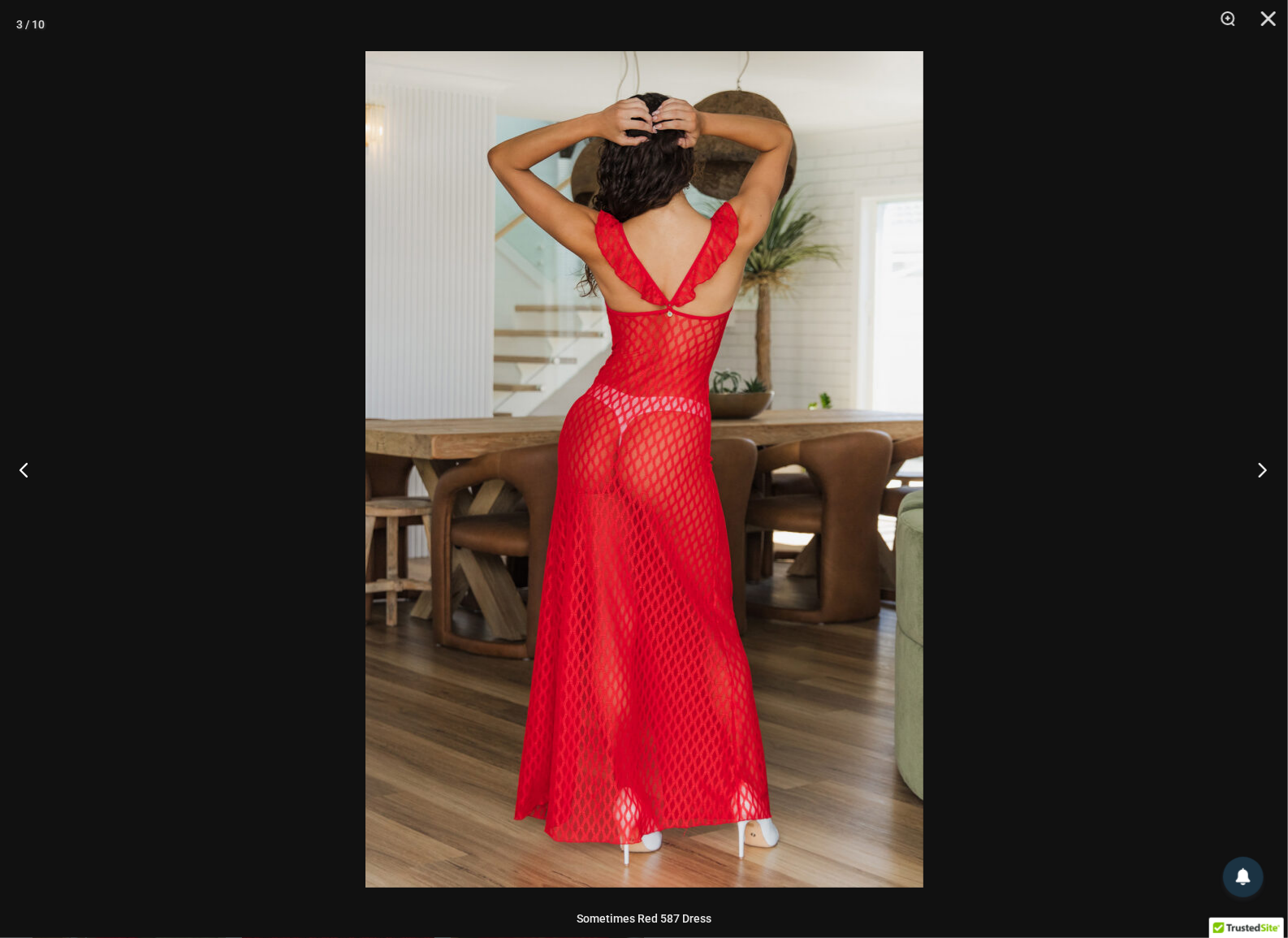
click at [1270, 479] on button "Next" at bounding box center [1257, 469] width 61 height 81
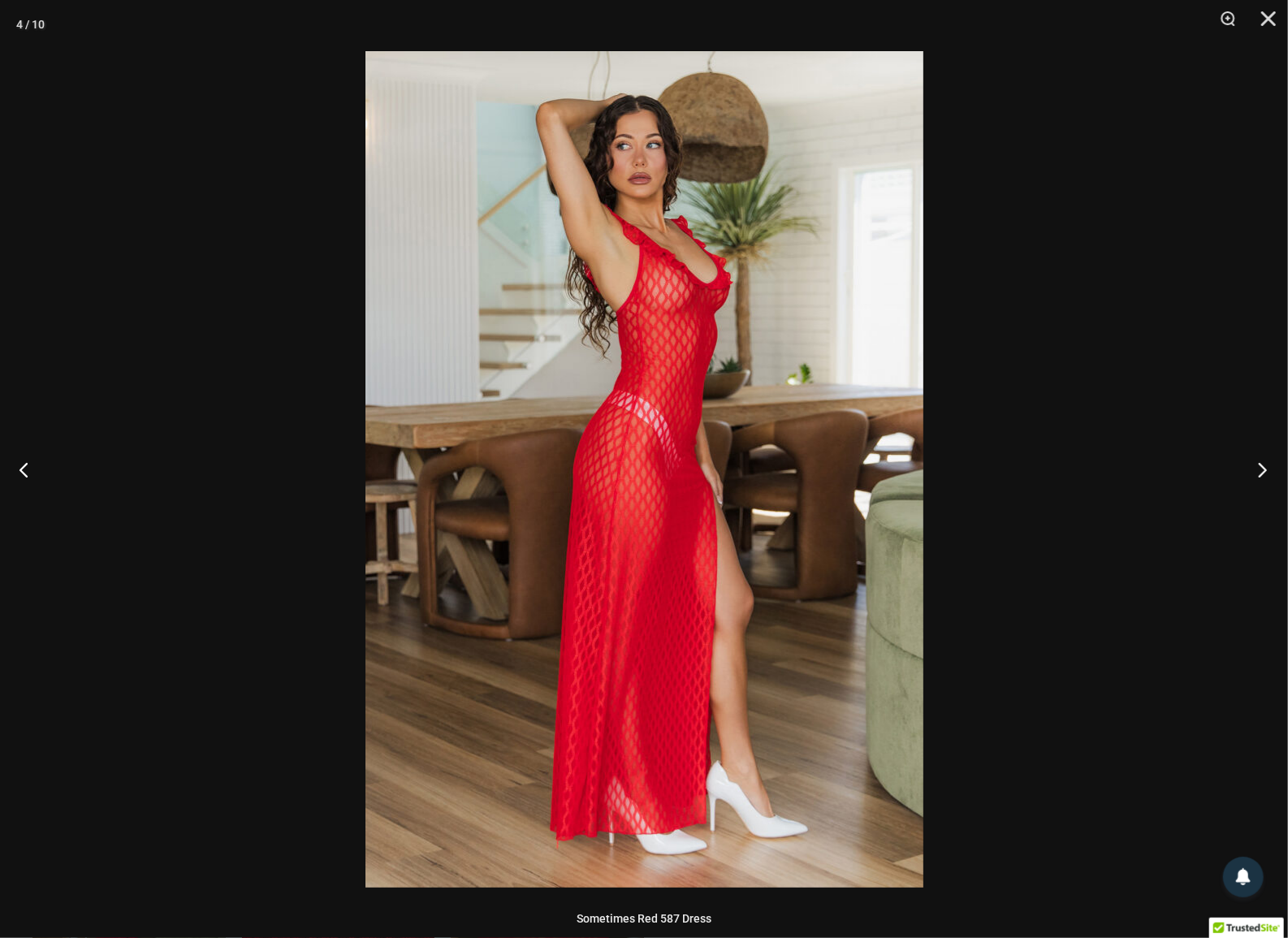
click at [1270, 479] on button "Next" at bounding box center [1257, 469] width 61 height 81
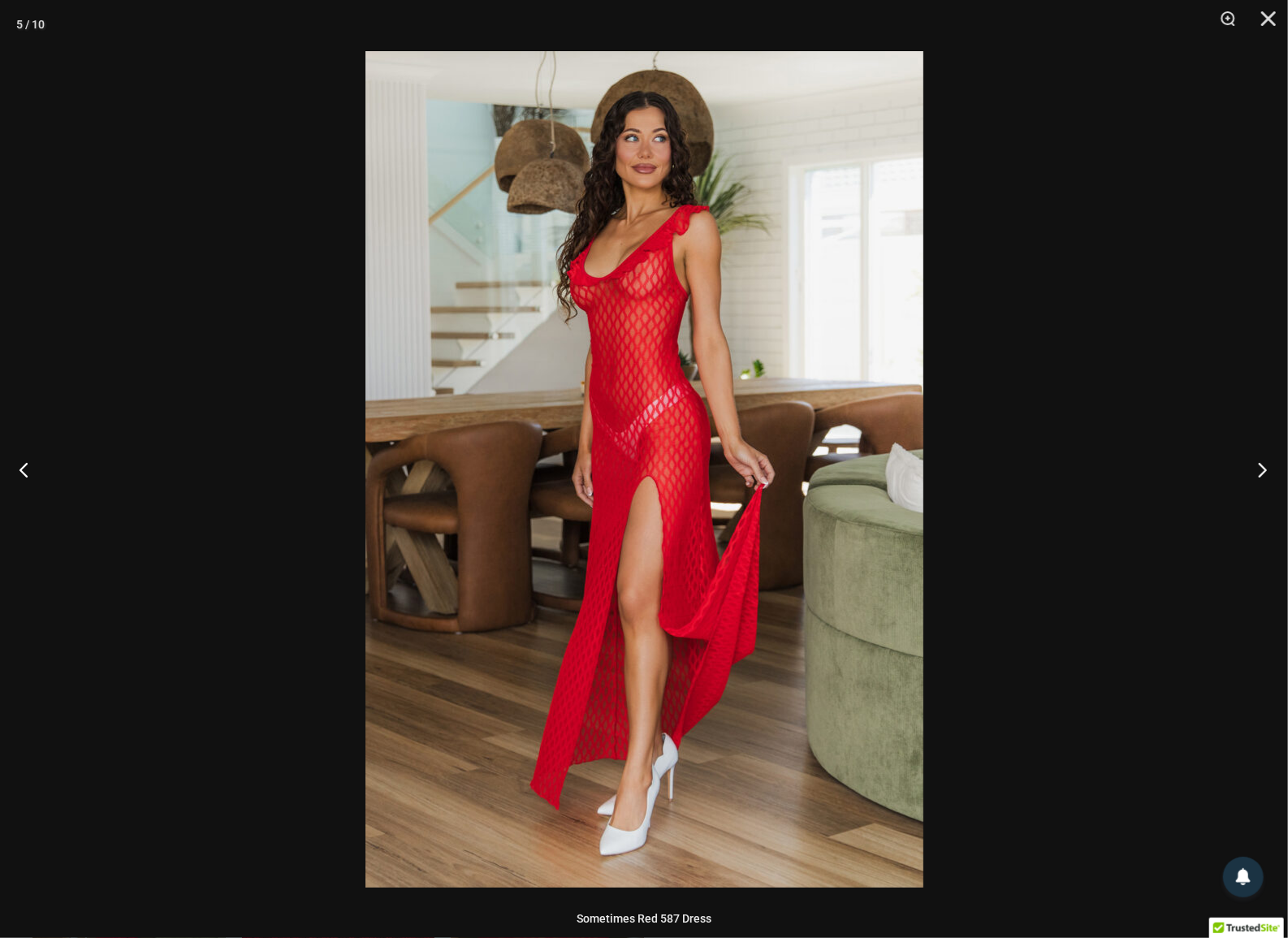
click at [1270, 479] on button "Next" at bounding box center [1257, 469] width 61 height 81
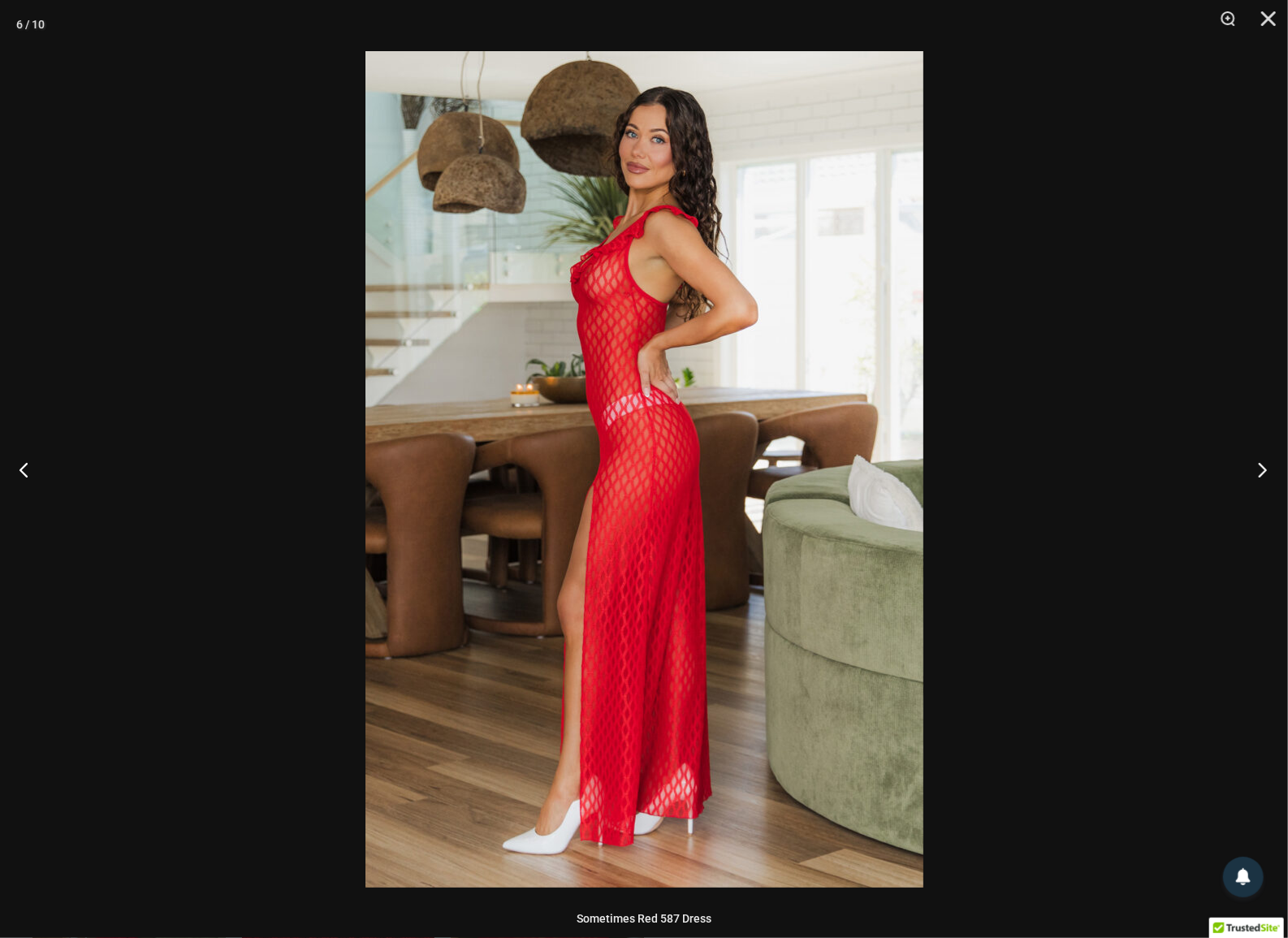
click at [1270, 479] on button "Next" at bounding box center [1257, 469] width 61 height 81
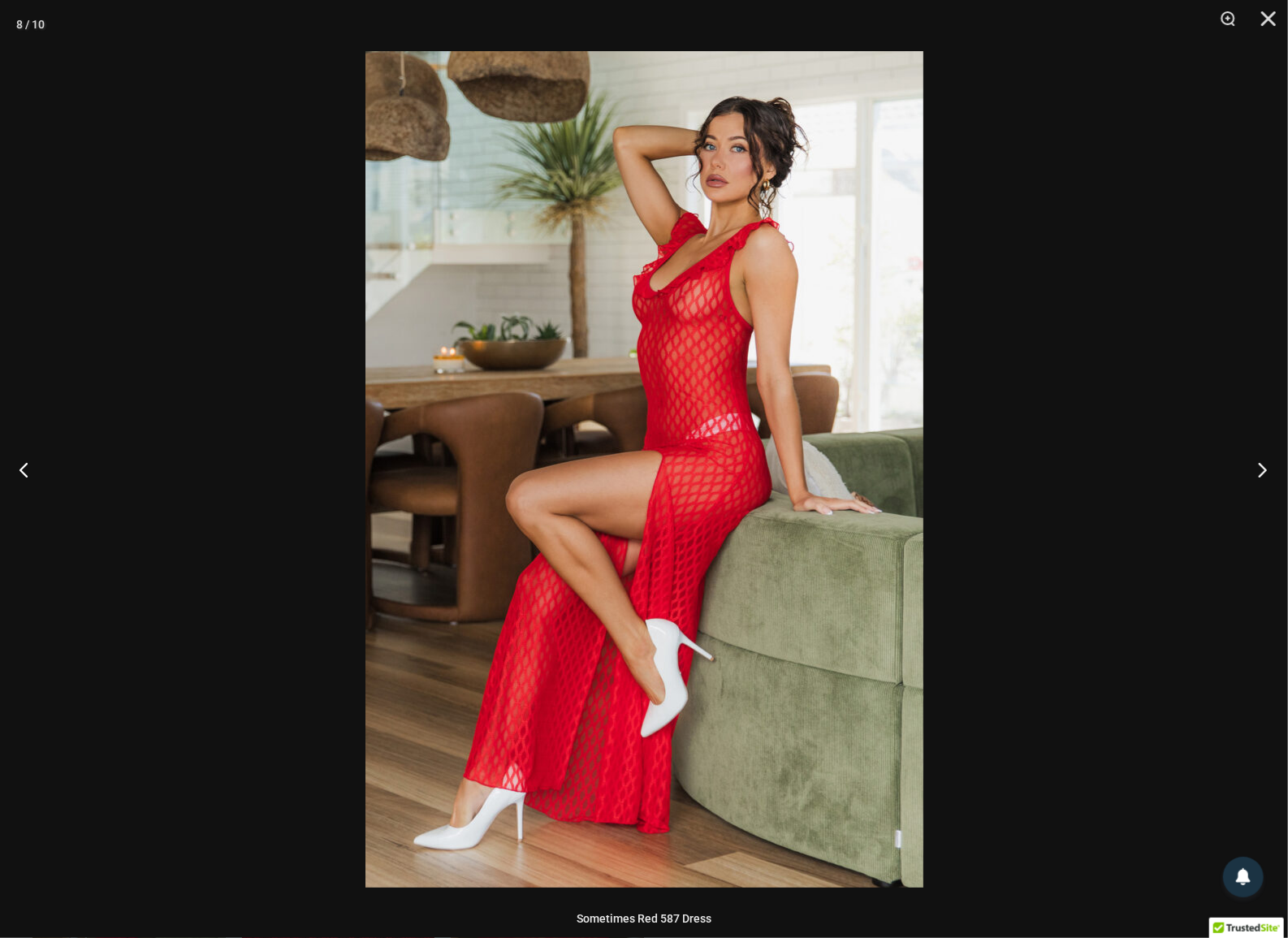
click at [1270, 479] on button "Next" at bounding box center [1257, 469] width 61 height 81
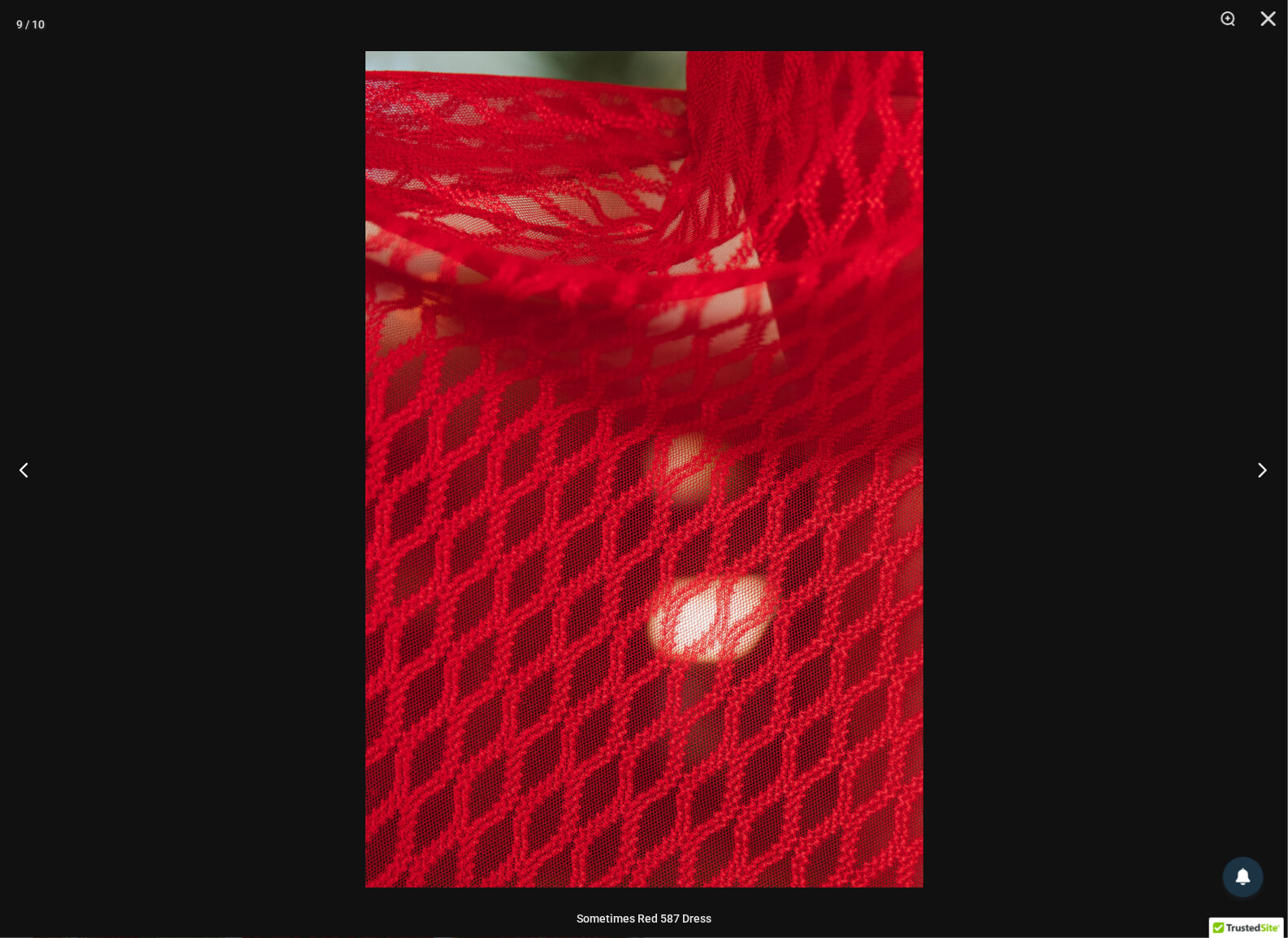
click at [1270, 479] on button "Next" at bounding box center [1257, 469] width 61 height 81
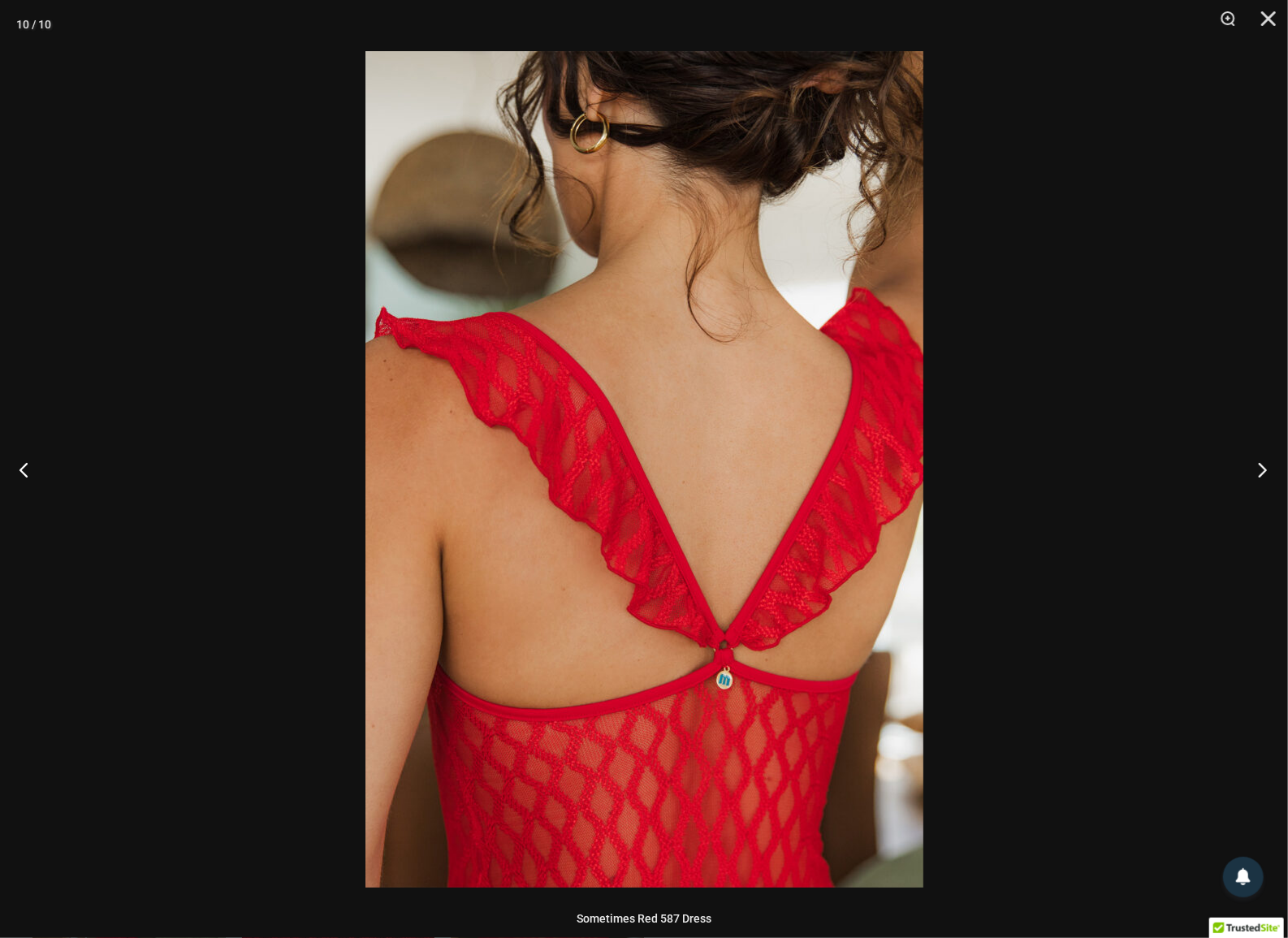
click at [1270, 479] on button "Next" at bounding box center [1257, 469] width 61 height 81
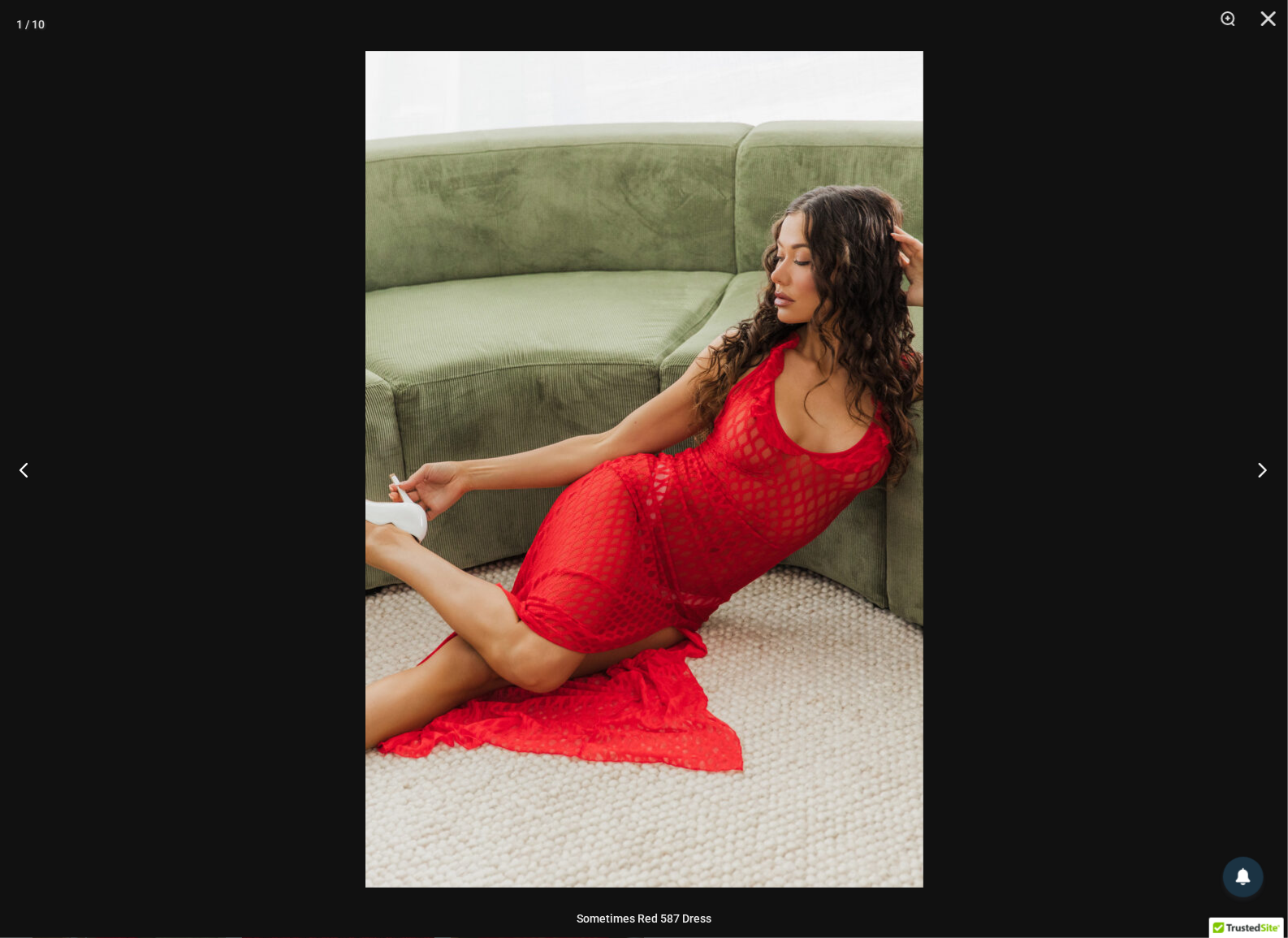
click at [1270, 479] on button "Next" at bounding box center [1257, 469] width 61 height 81
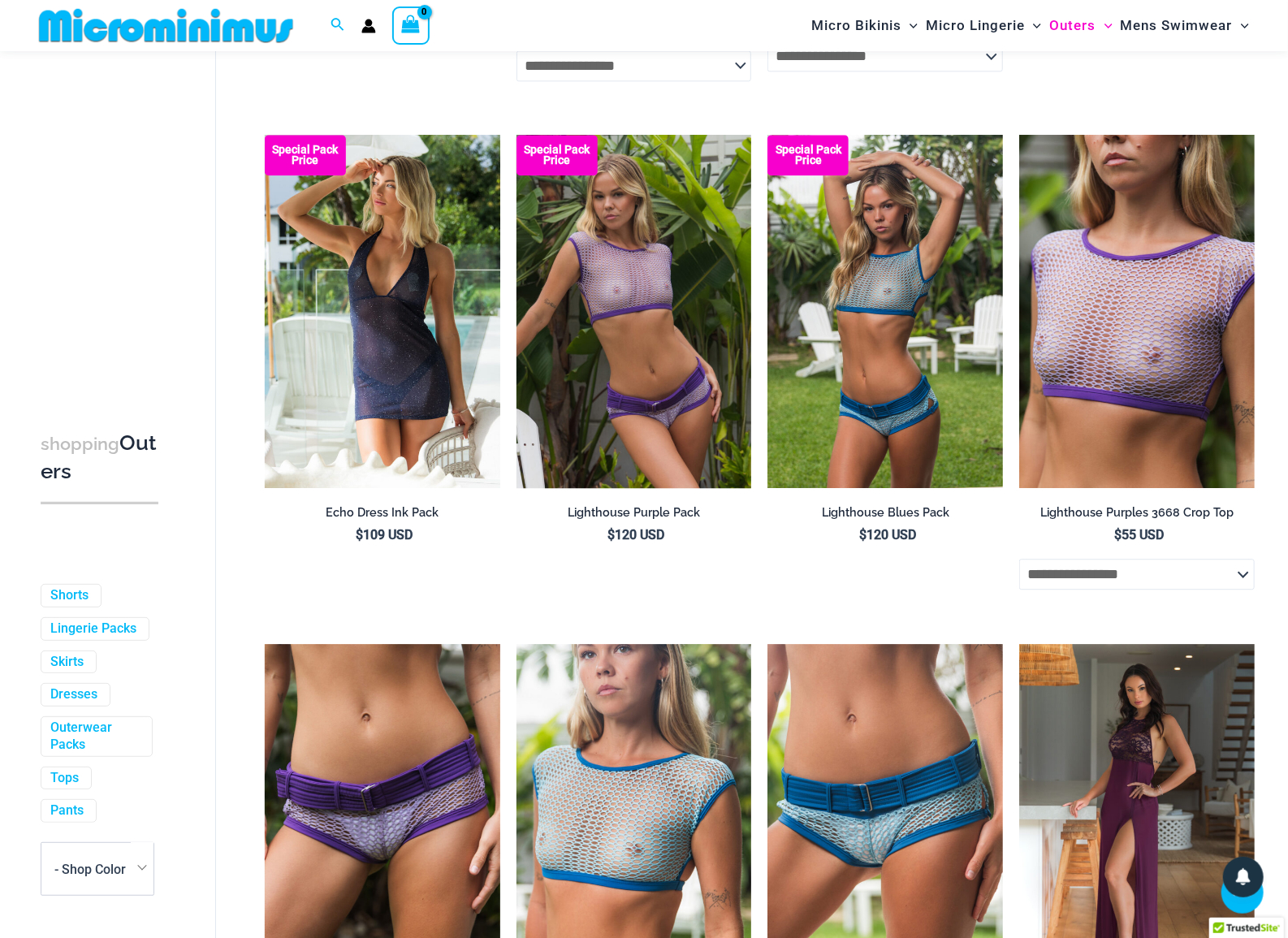
scroll to position [2215, 0]
